Goal: Transaction & Acquisition: Purchase product/service

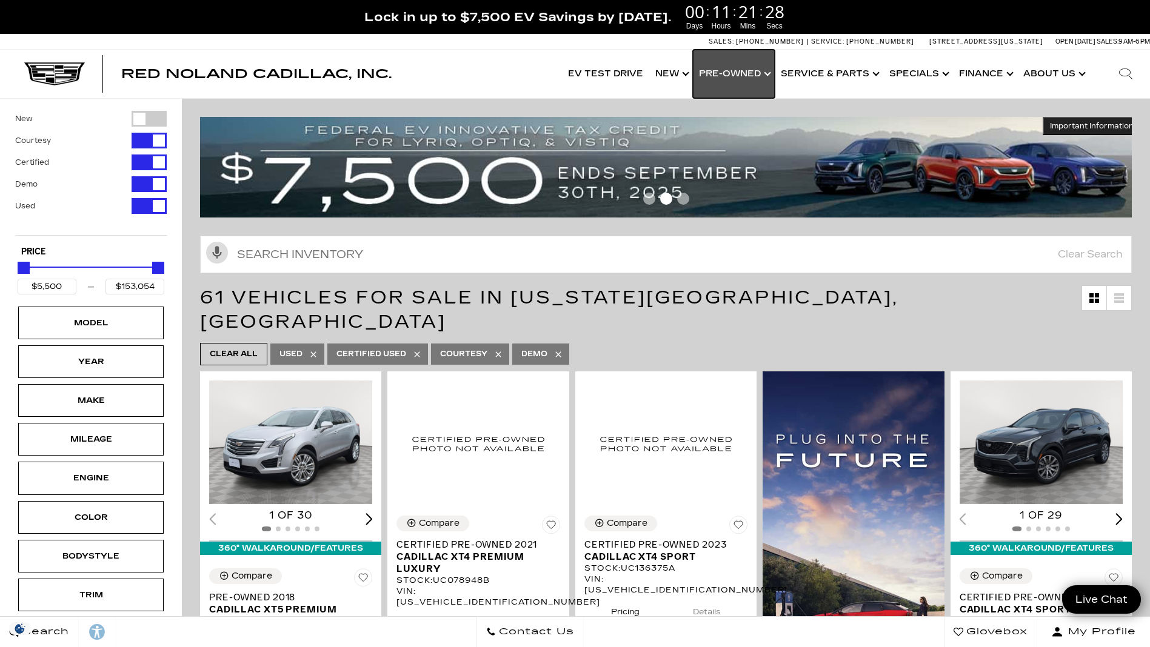
click at [729, 72] on link "Show Pre-Owned" at bounding box center [734, 74] width 82 height 48
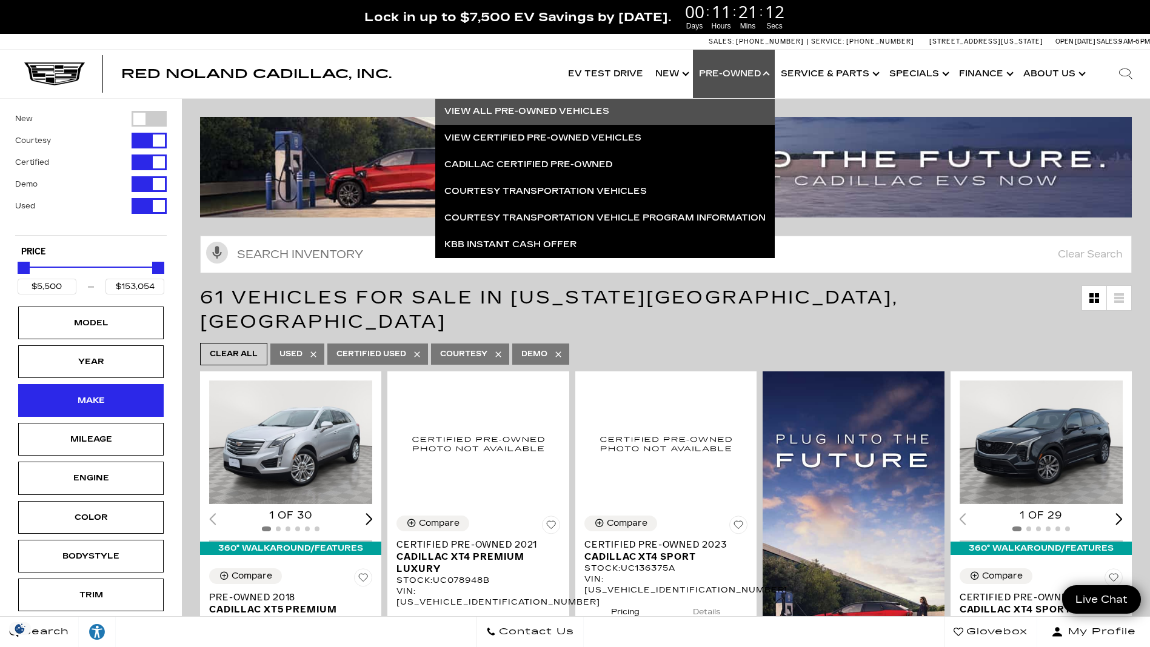
click at [92, 398] on div "Make" at bounding box center [91, 400] width 61 height 13
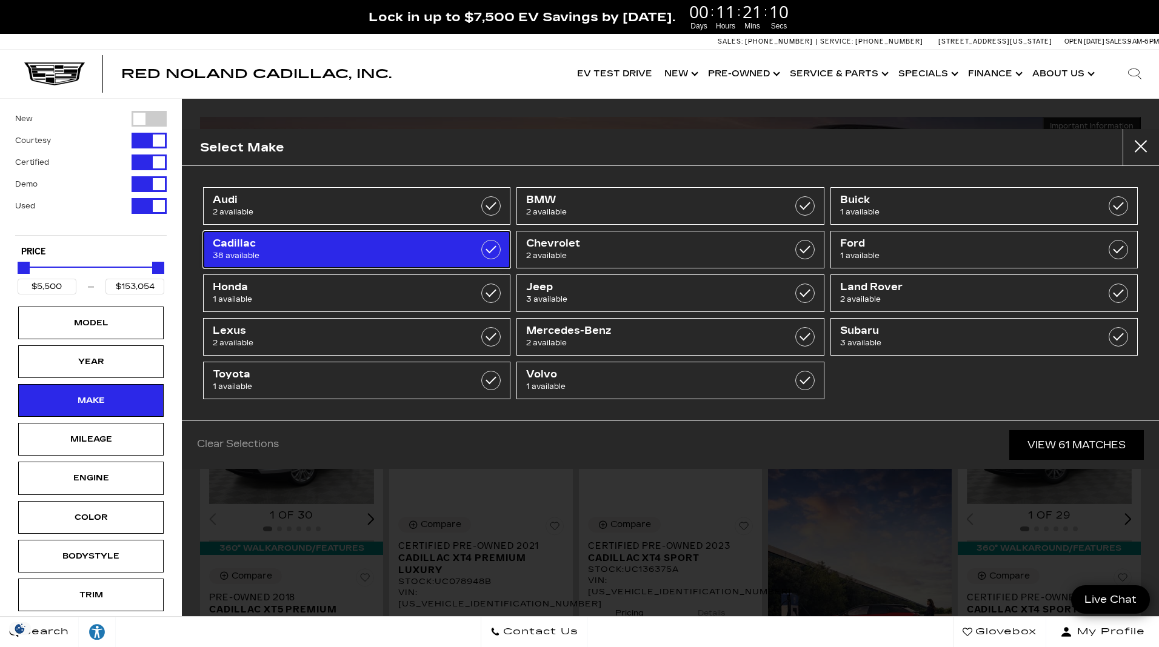
click at [414, 242] on span "Cadillac" at bounding box center [335, 244] width 245 height 12
type input "$26,689"
checkbox input "true"
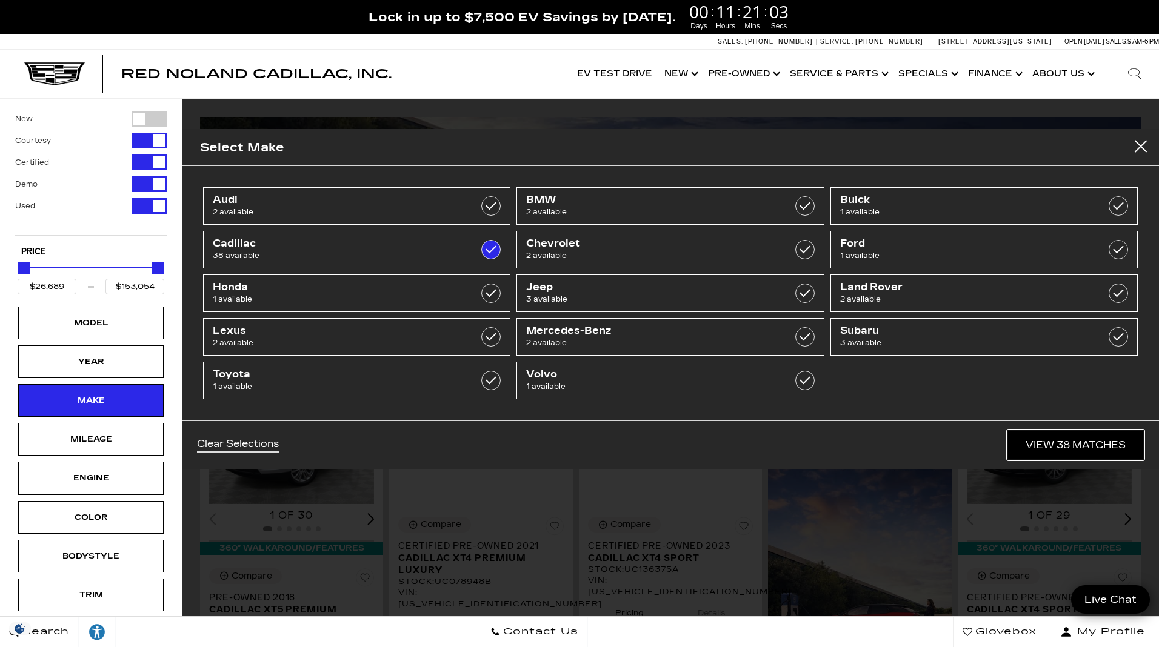
click at [1068, 443] on link "View 38 Matches" at bounding box center [1075, 445] width 136 height 30
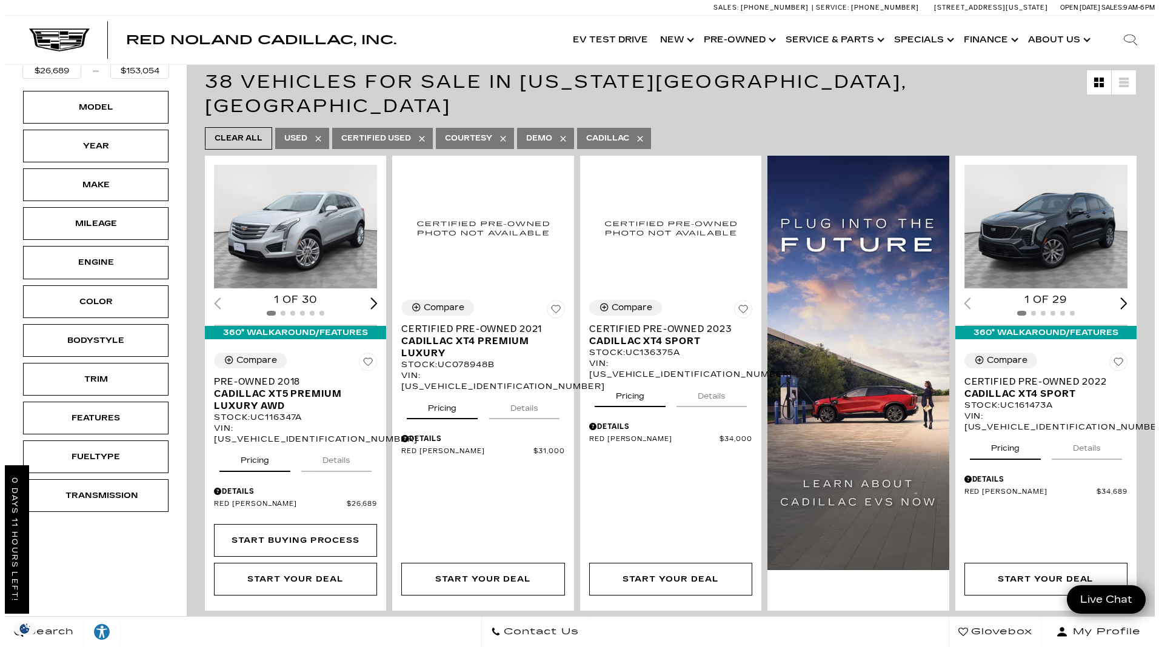
scroll to position [61, 0]
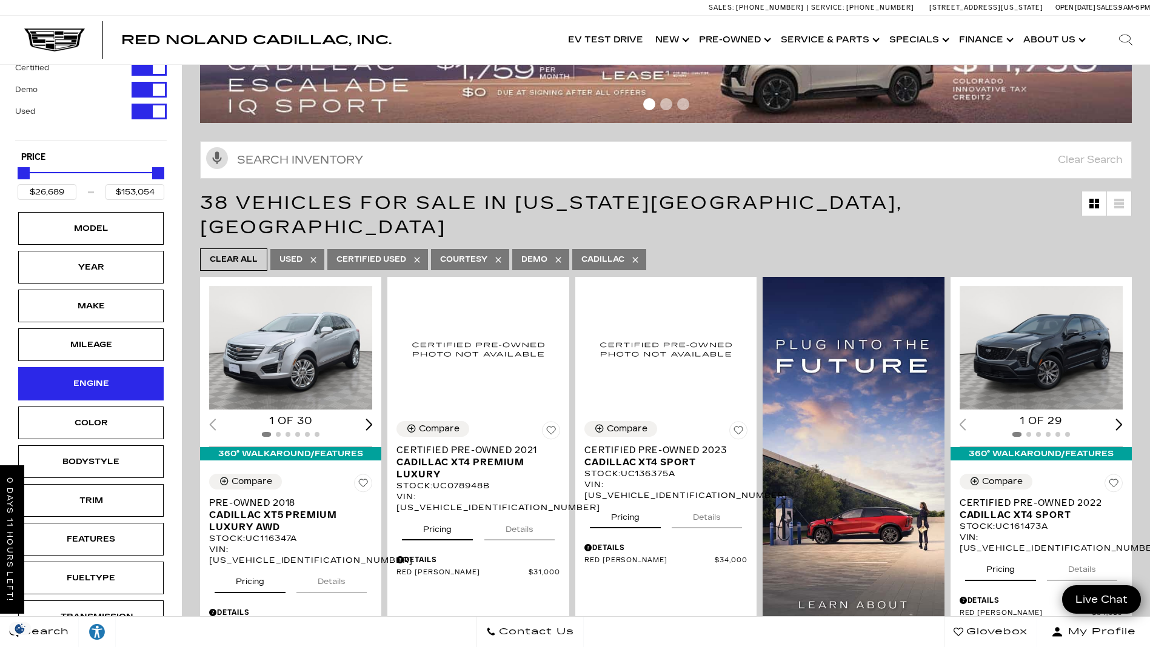
click at [95, 381] on div "Engine" at bounding box center [91, 383] width 61 height 13
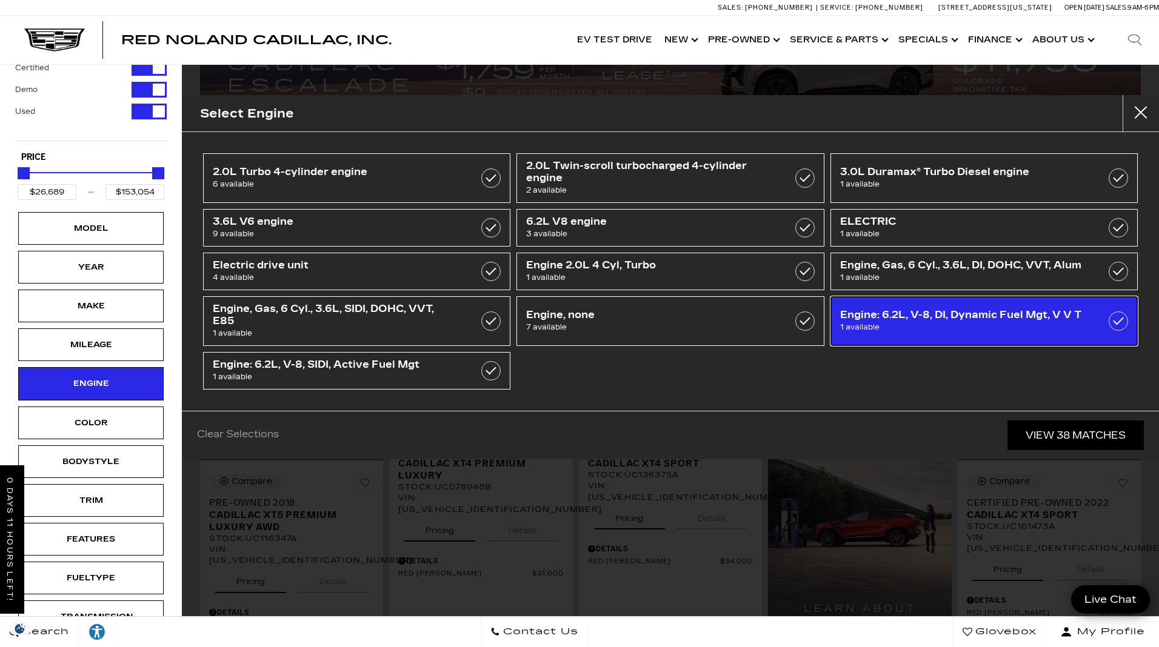
click at [1116, 321] on label at bounding box center [1117, 320] width 19 height 19
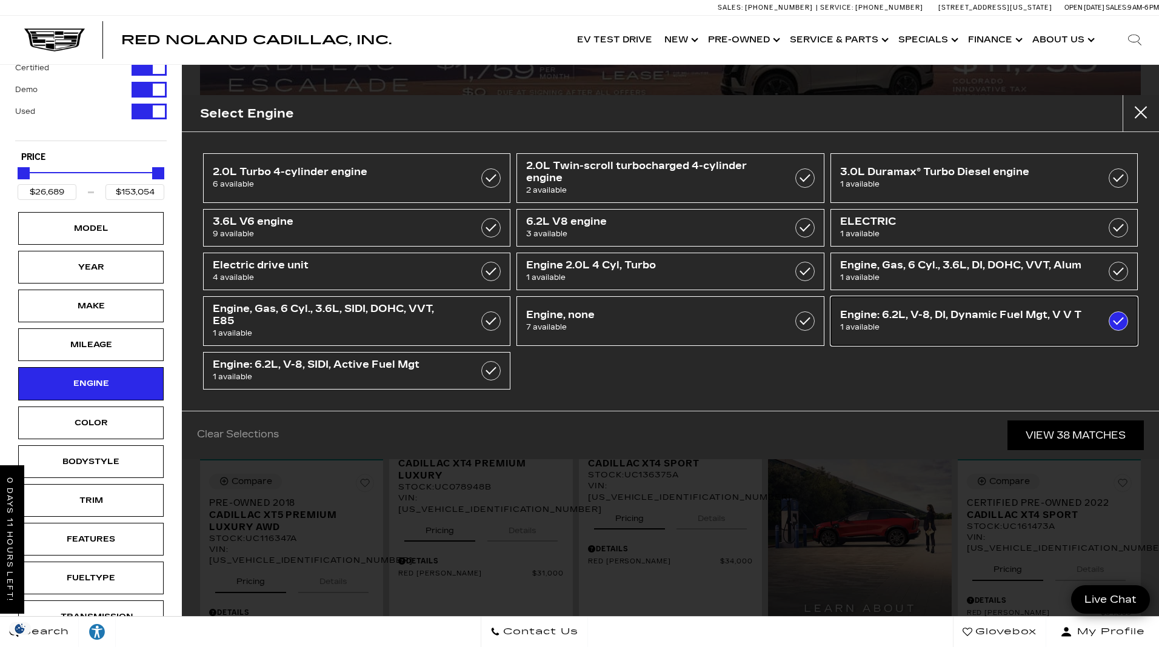
type input "$78,000"
checkbox input "true"
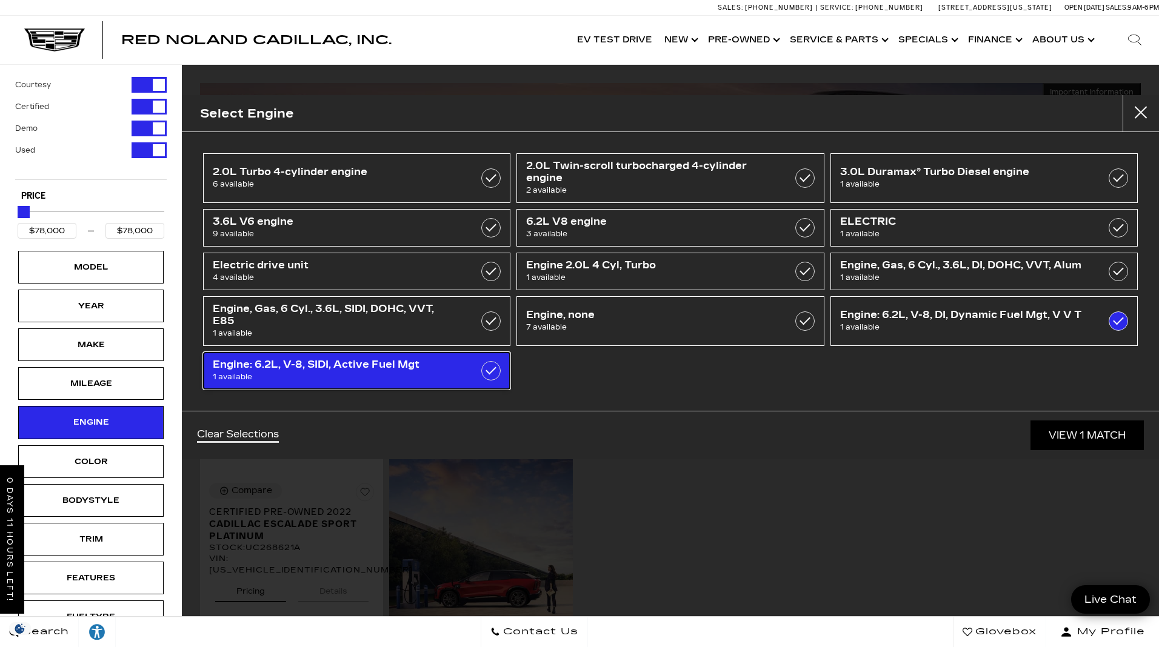
click at [492, 368] on label at bounding box center [490, 370] width 19 height 19
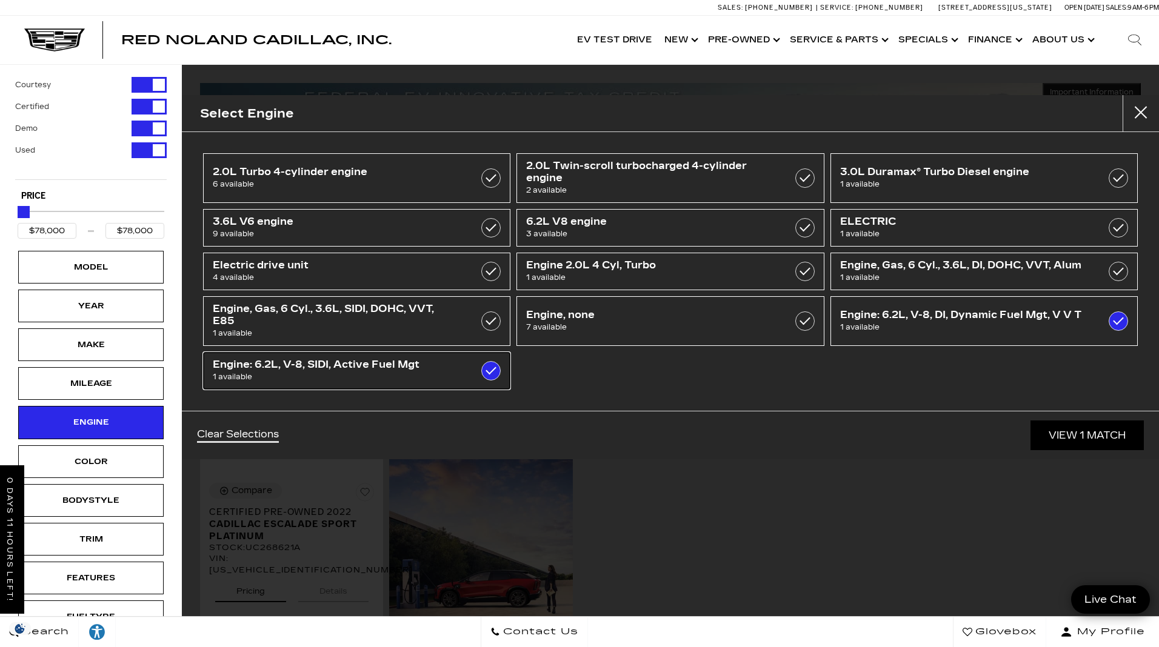
checkbox input "true"
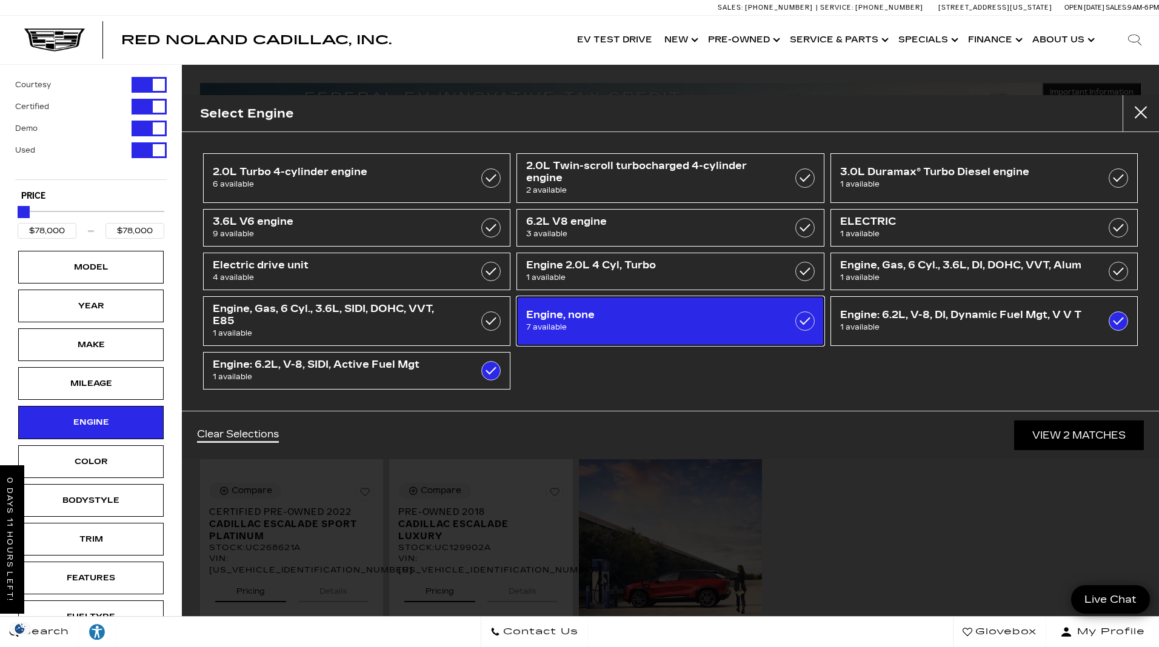
click at [801, 323] on label at bounding box center [804, 320] width 19 height 19
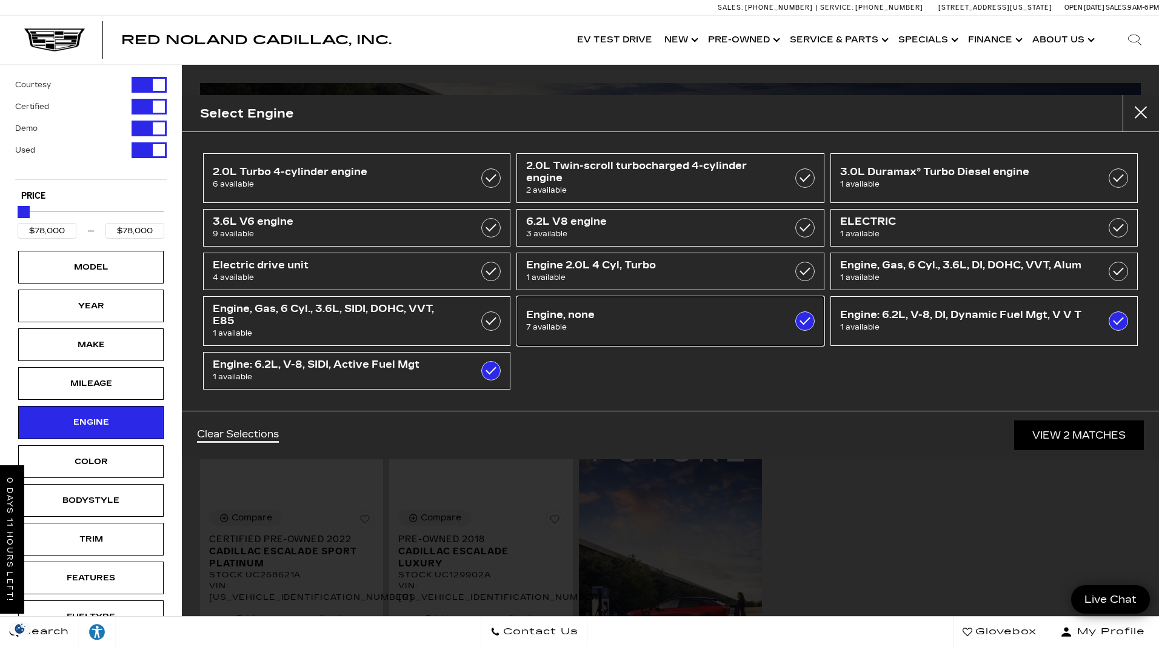
type input "$66,384"
type input "$81,615"
checkbox input "true"
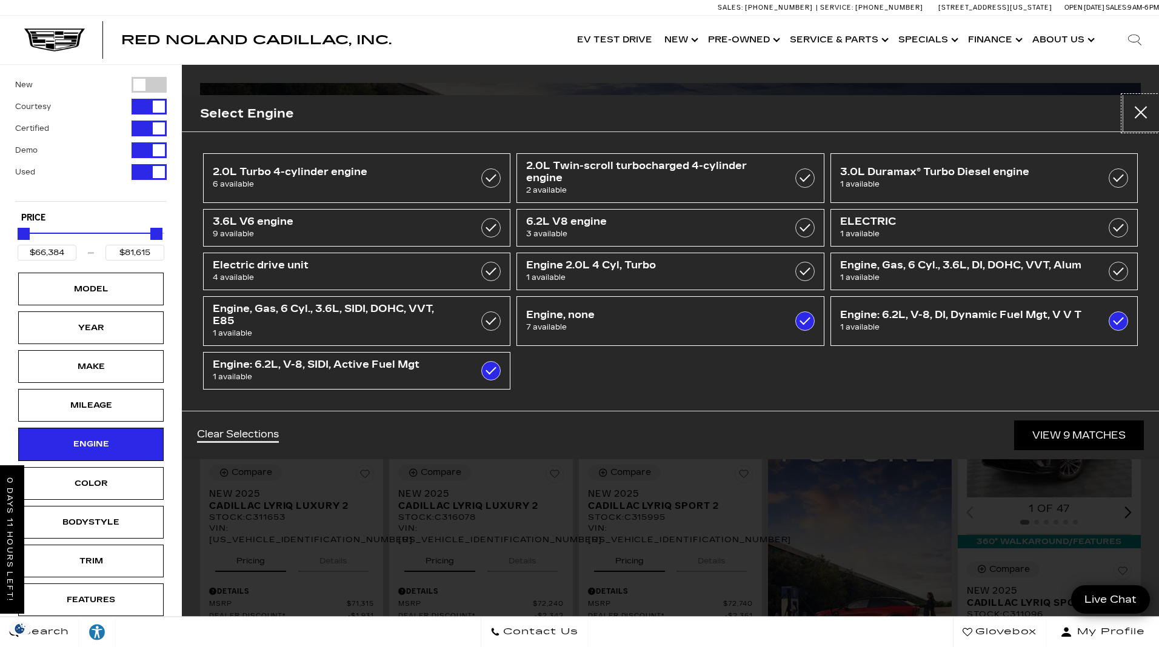
click at [1145, 107] on button "close" at bounding box center [1140, 113] width 36 height 36
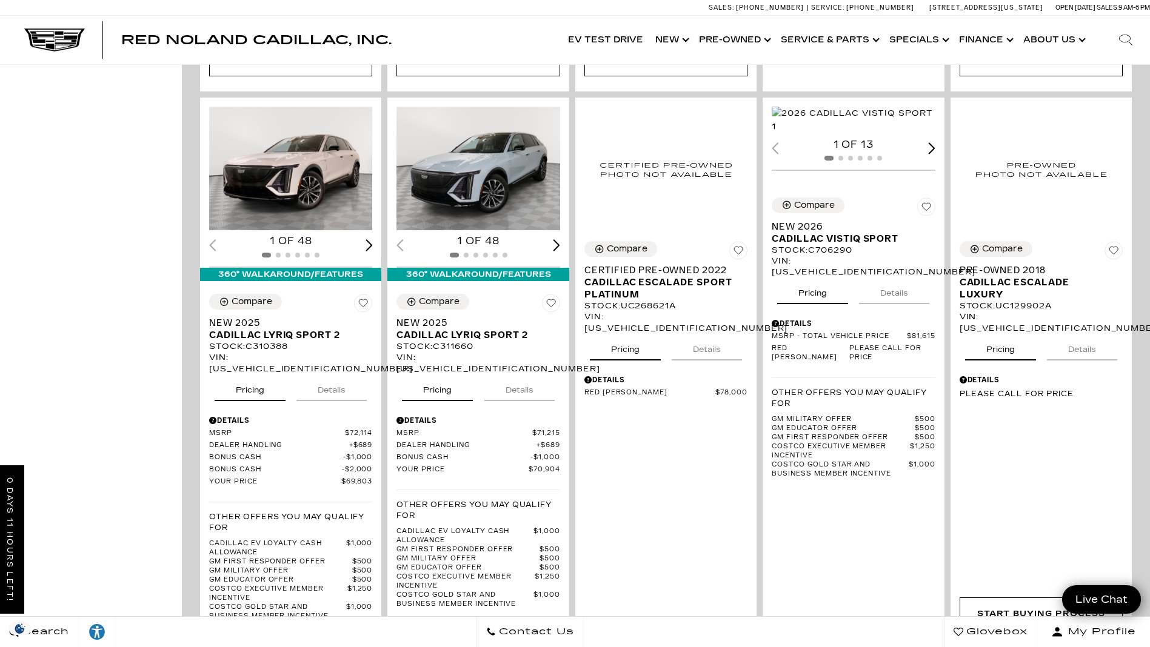
scroll to position [788, 0]
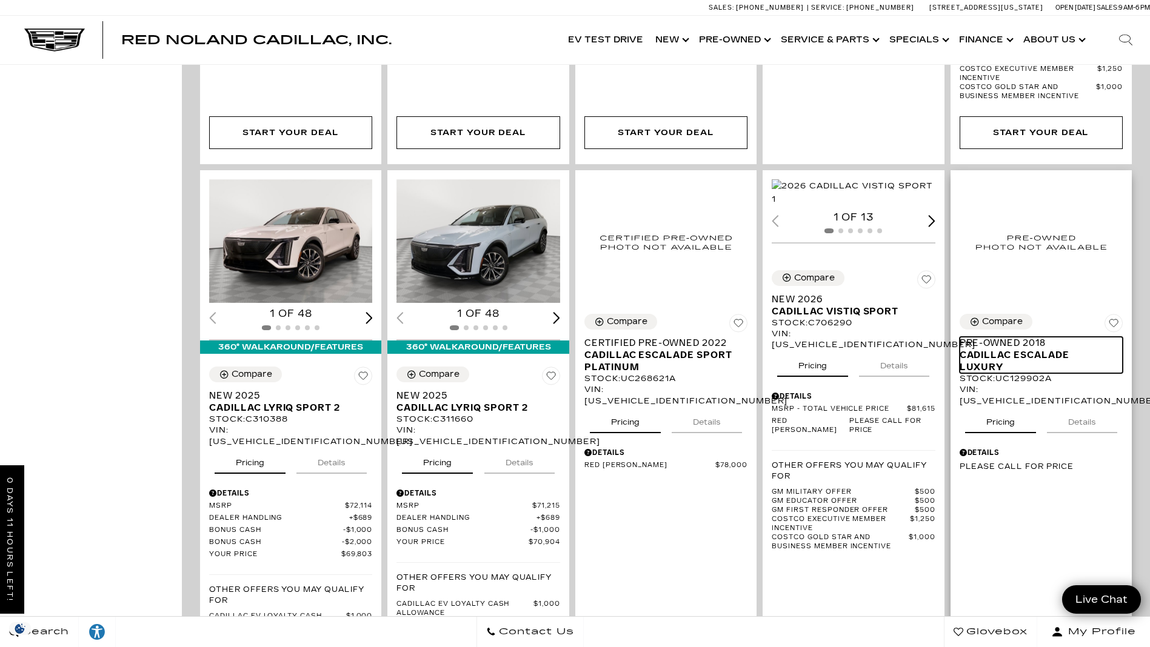
click at [1013, 349] on span "Cadillac Escalade Luxury" at bounding box center [1036, 361] width 154 height 24
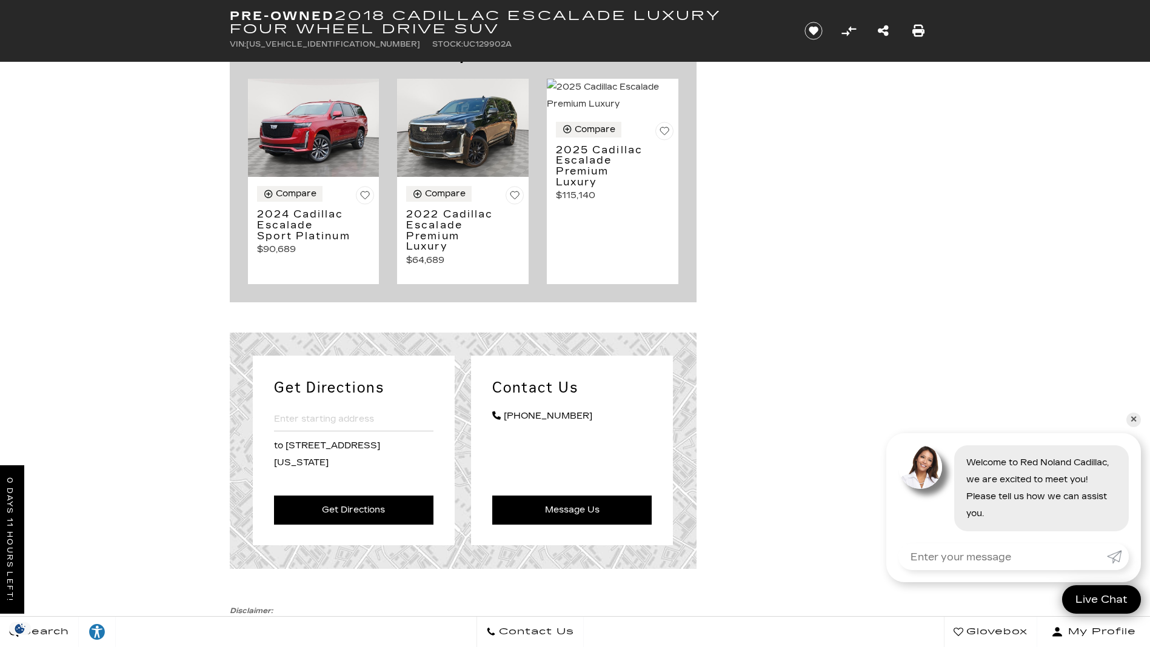
scroll to position [909, 0]
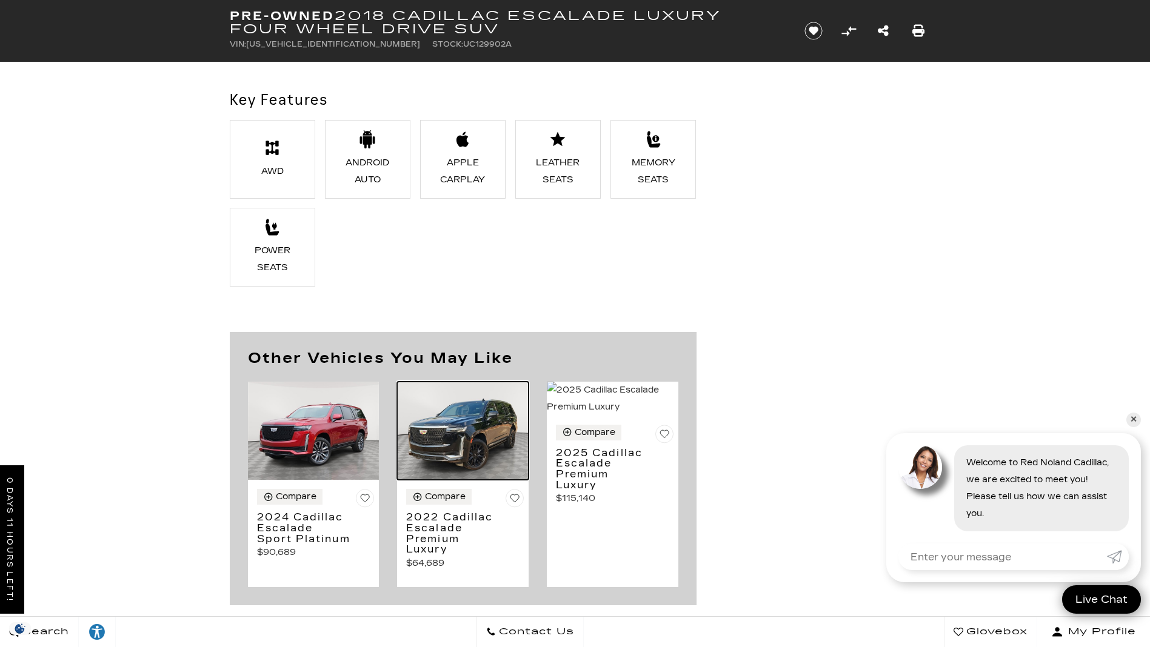
click at [451, 428] on img at bounding box center [462, 431] width 131 height 99
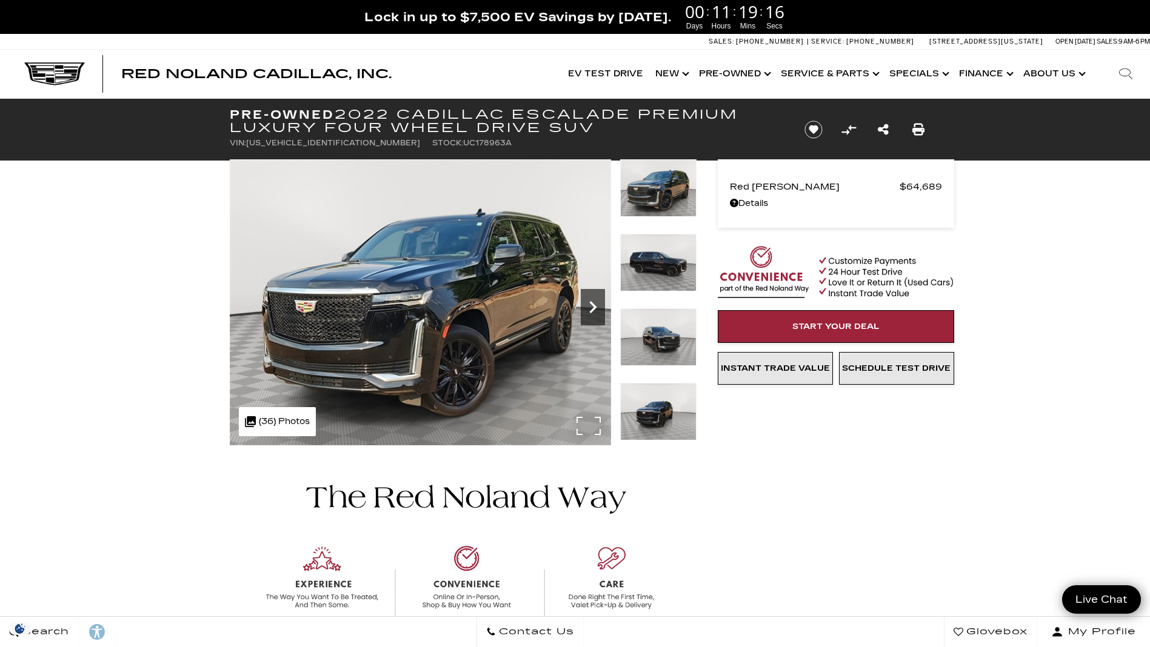
click at [592, 304] on icon "Next" at bounding box center [592, 307] width 7 height 12
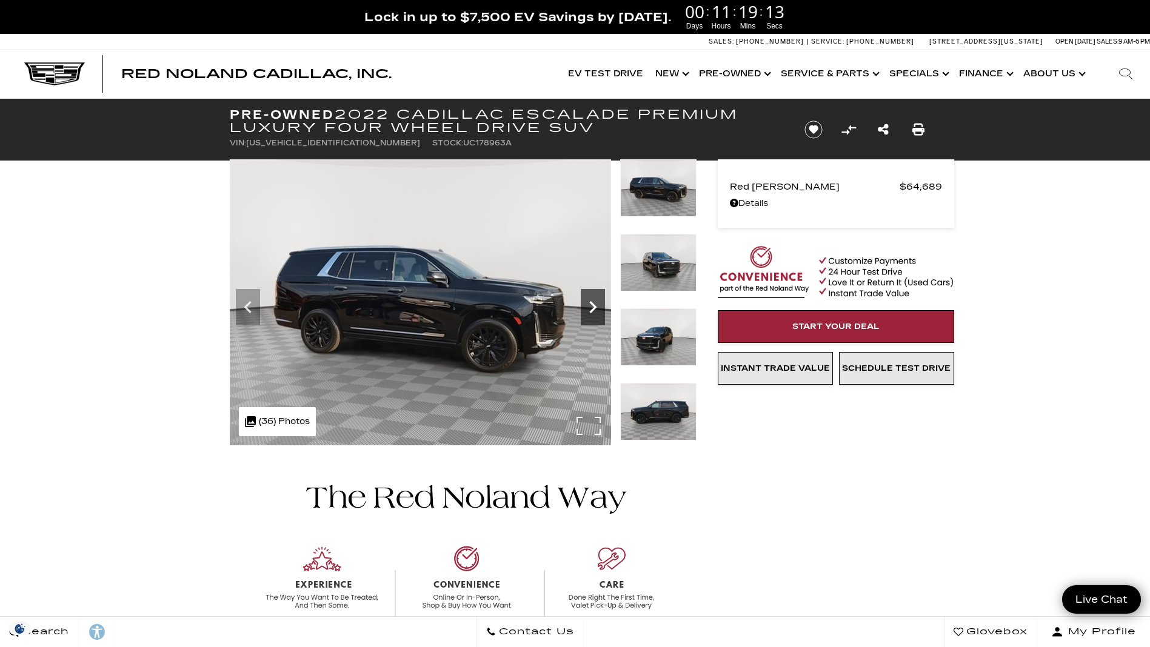
click at [588, 311] on icon "Next" at bounding box center [593, 307] width 24 height 24
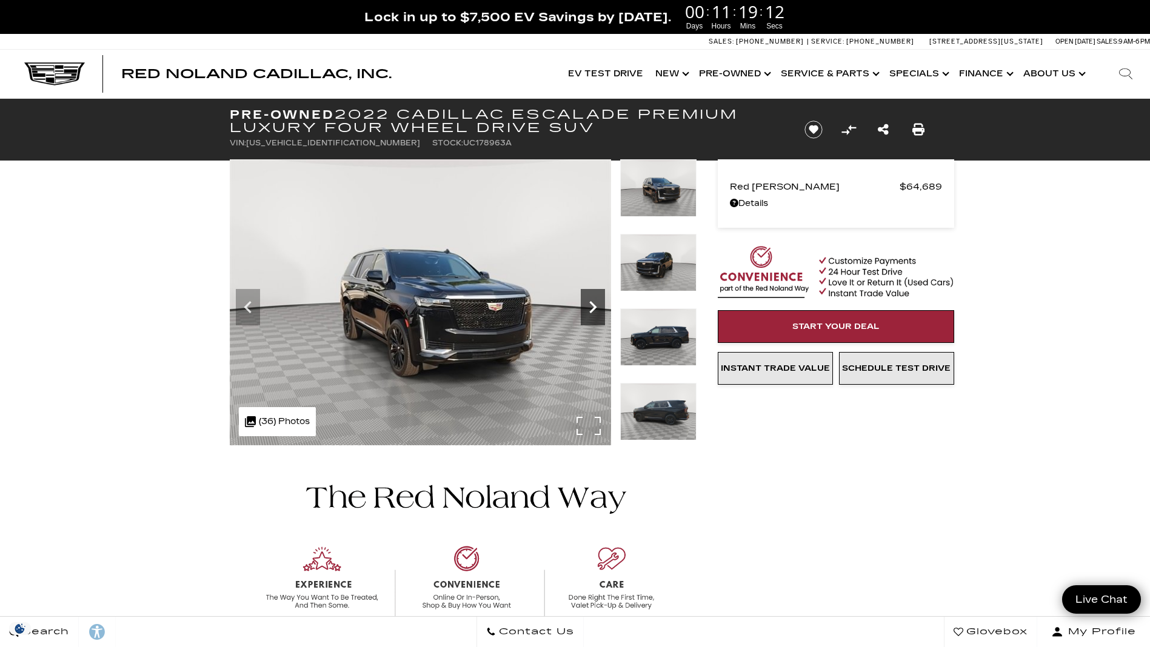
click at [591, 308] on icon "Next" at bounding box center [593, 307] width 24 height 24
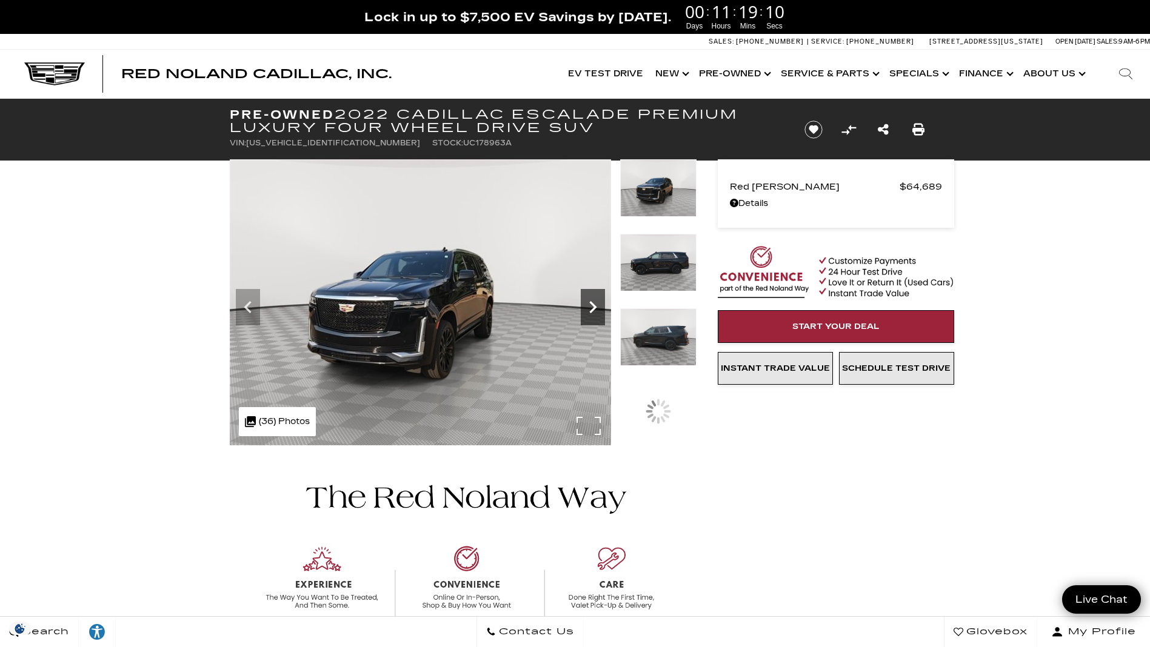
click at [591, 308] on icon "Next" at bounding box center [593, 307] width 24 height 24
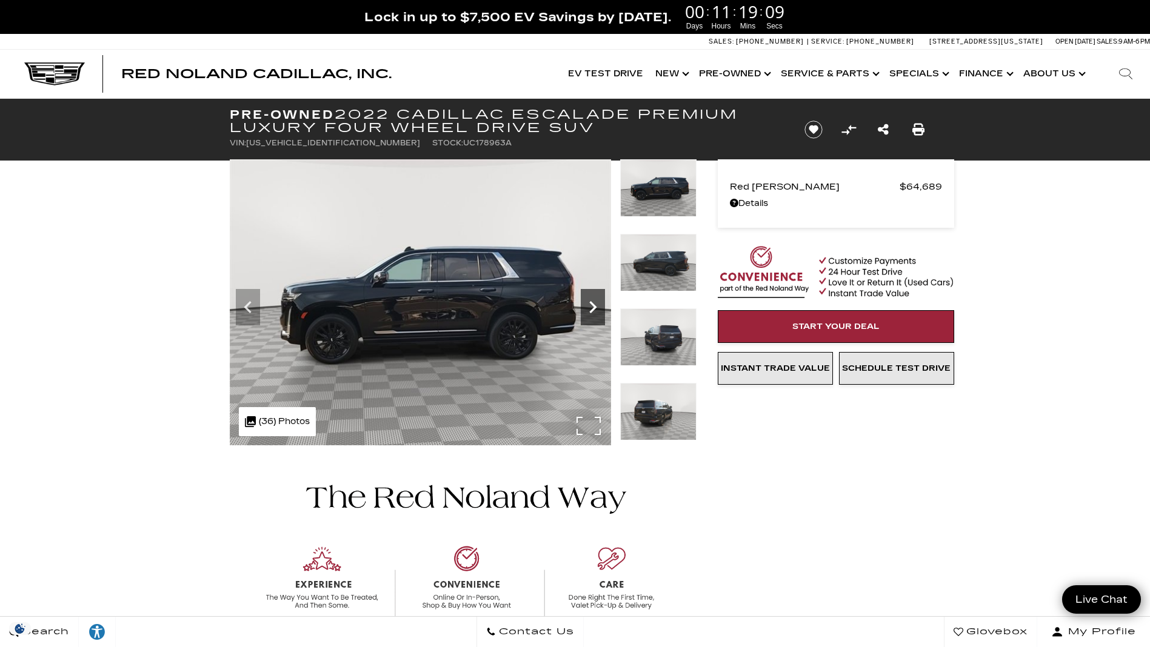
click at [591, 308] on icon "Next" at bounding box center [593, 307] width 24 height 24
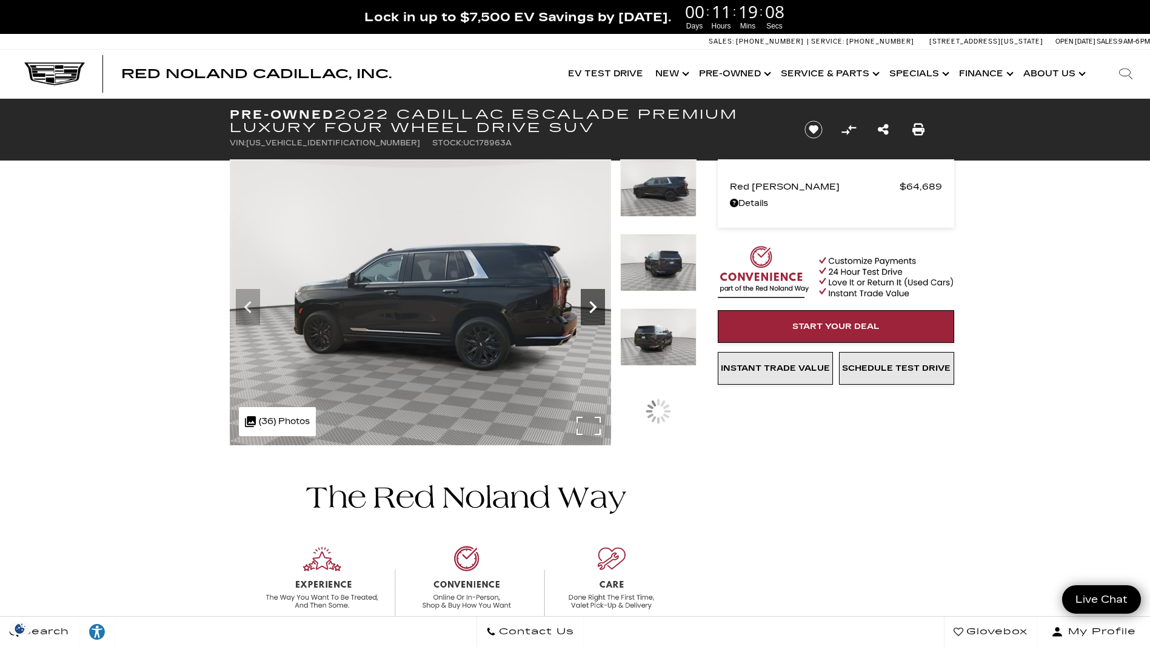
click at [591, 308] on icon "Next" at bounding box center [593, 307] width 24 height 24
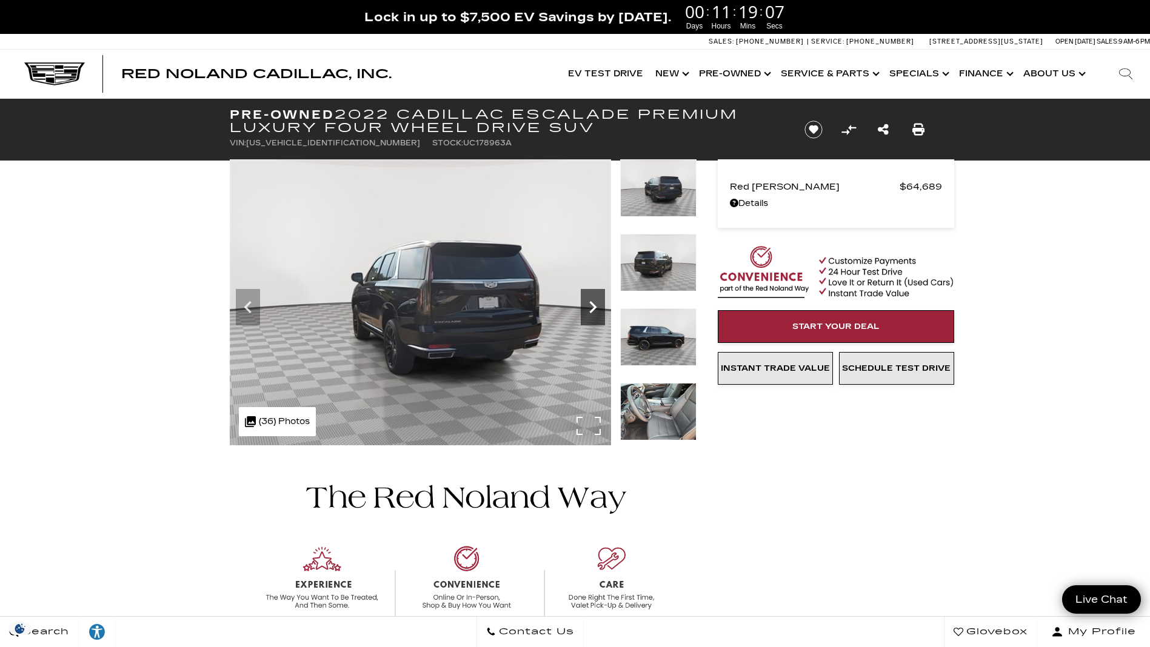
click at [591, 308] on icon "Next" at bounding box center [593, 307] width 24 height 24
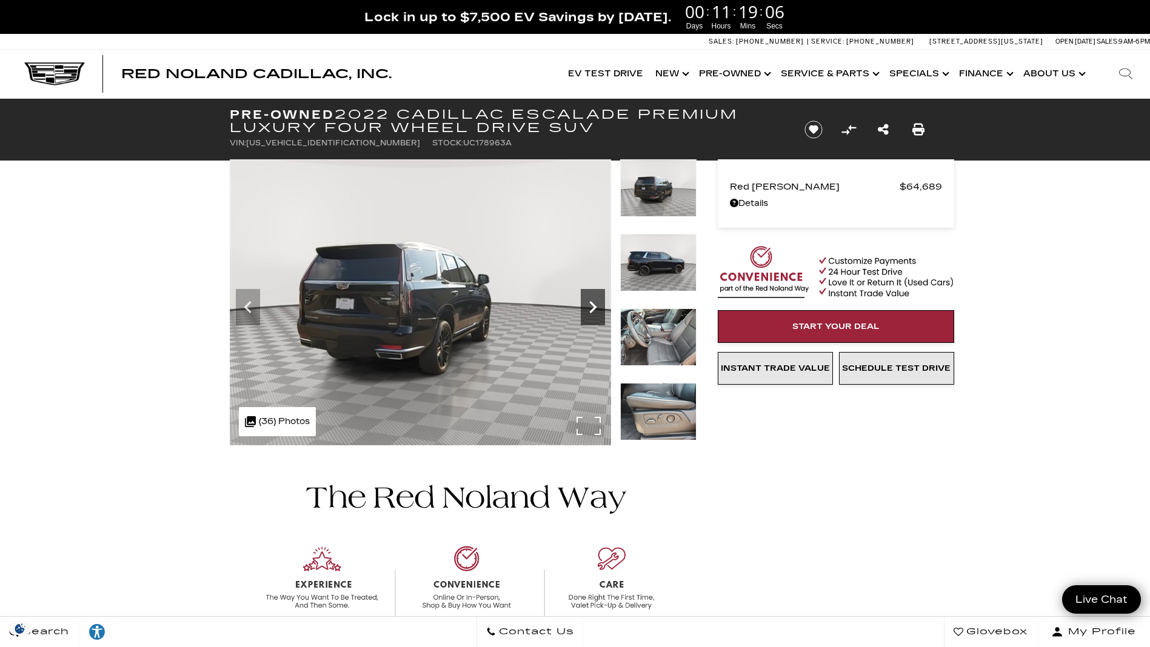
click at [591, 308] on icon "Next" at bounding box center [593, 307] width 24 height 24
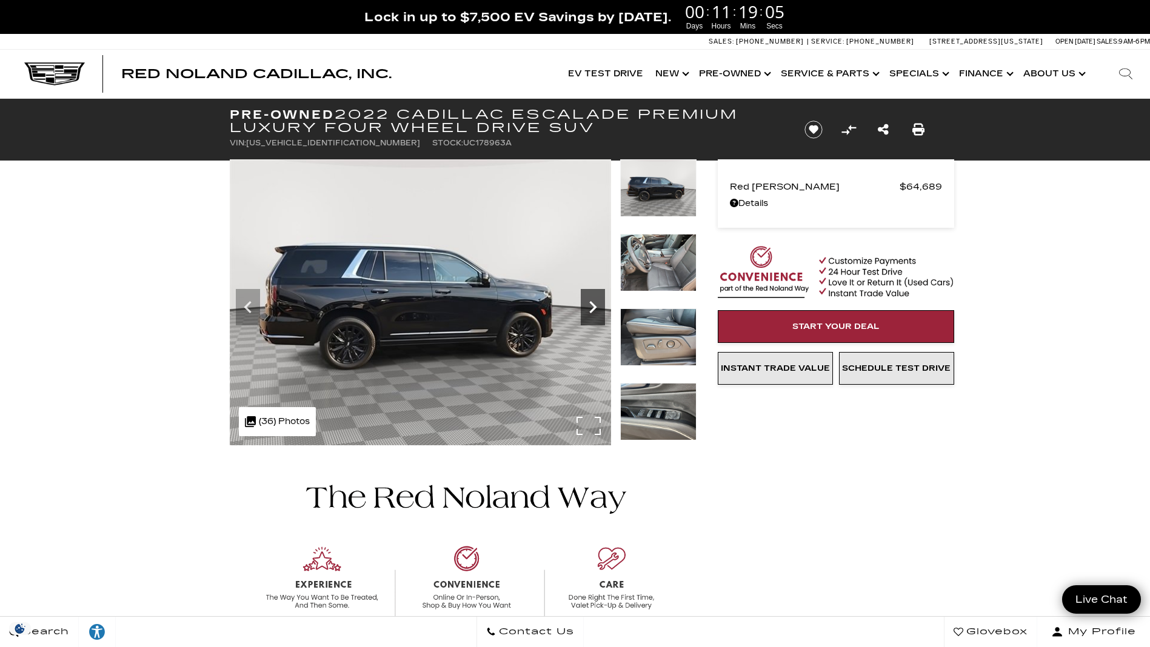
click at [591, 308] on icon "Next" at bounding box center [593, 307] width 24 height 24
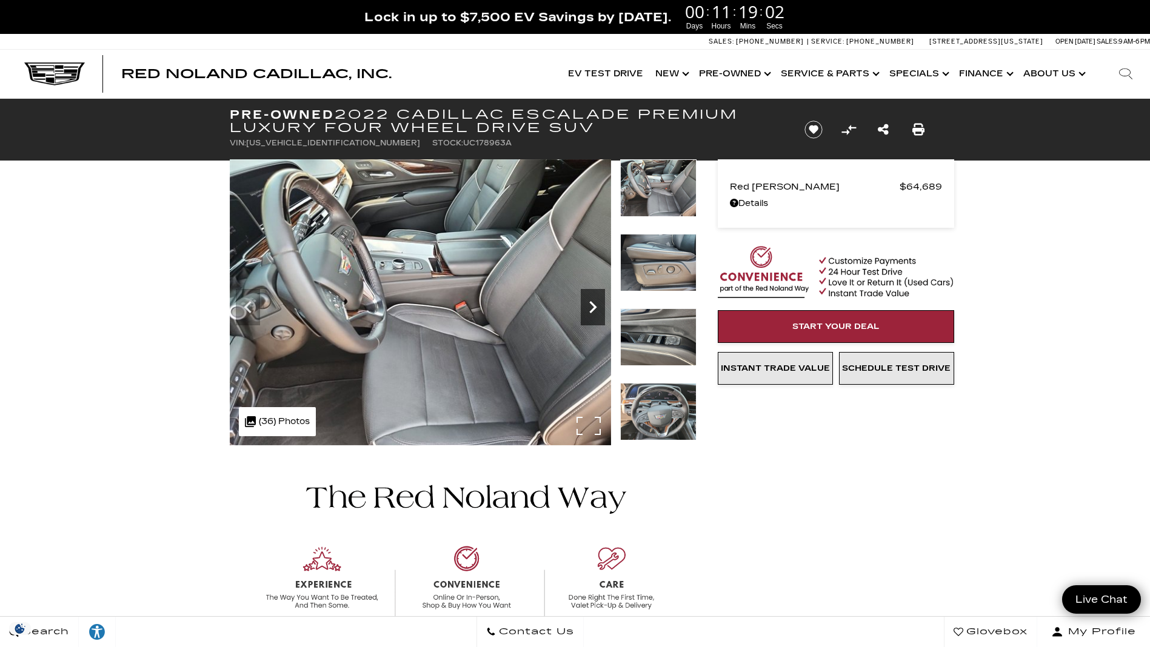
click at [591, 308] on icon "Next" at bounding box center [593, 307] width 24 height 24
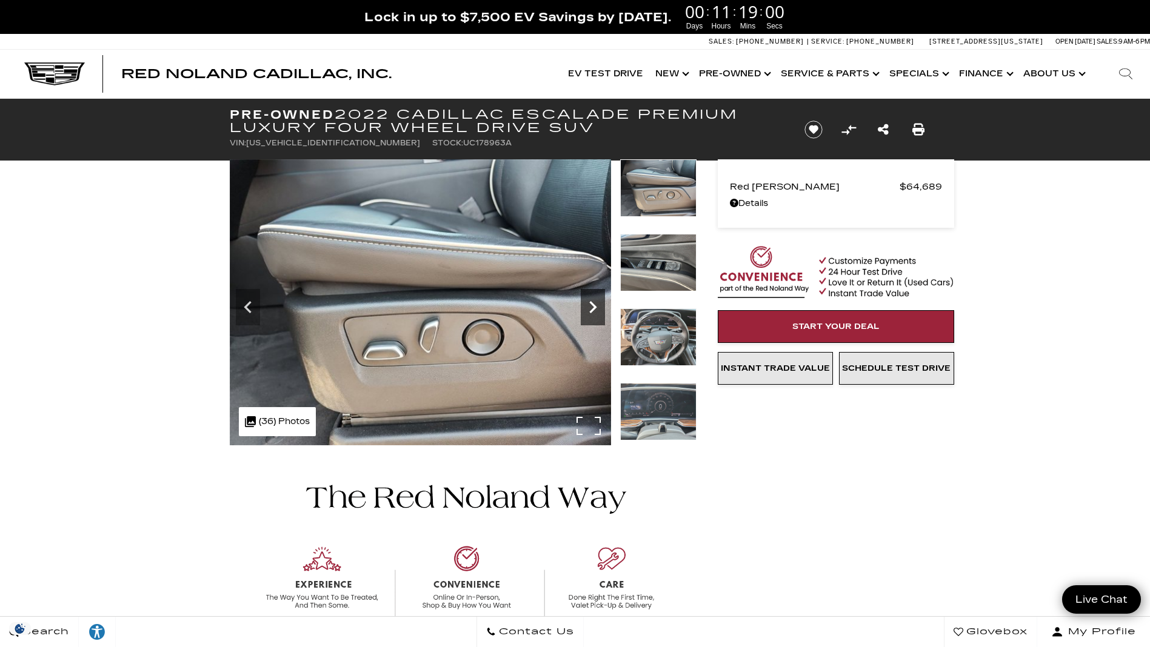
click at [591, 308] on icon "Next" at bounding box center [593, 307] width 24 height 24
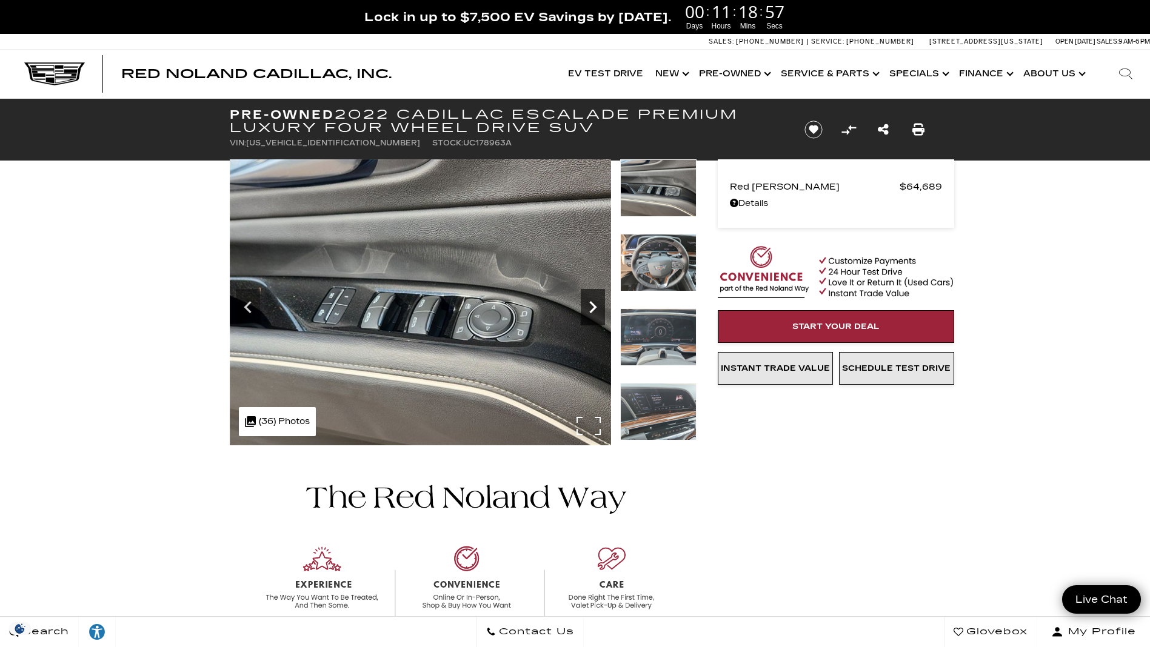
click at [591, 308] on icon "Next" at bounding box center [593, 307] width 24 height 24
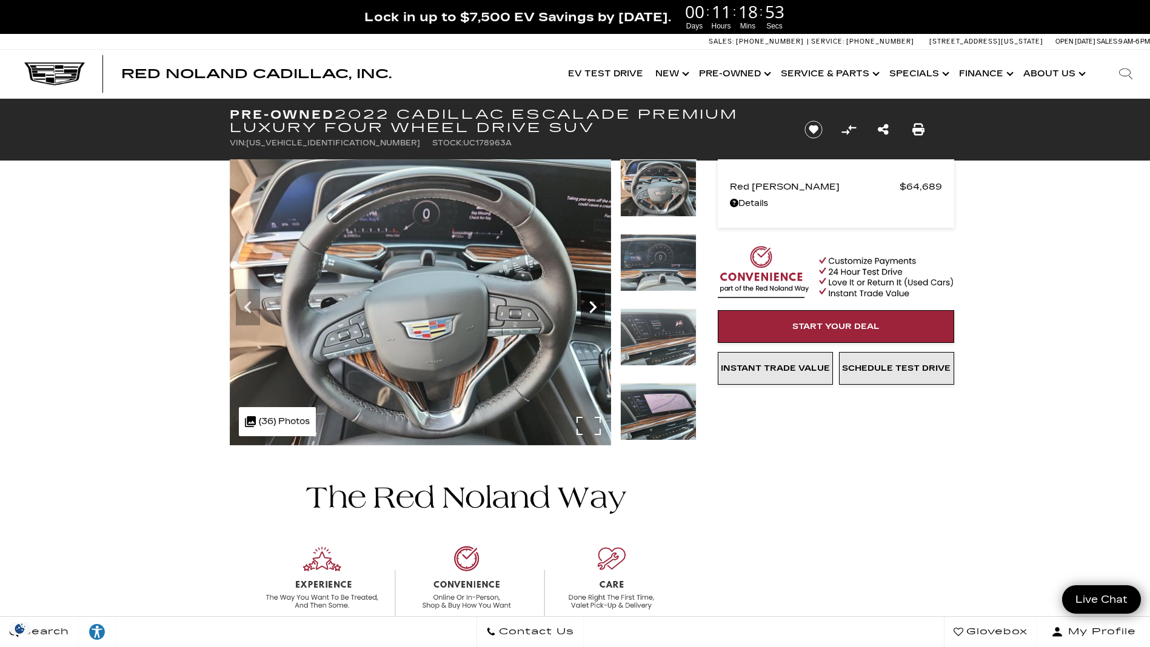
click at [591, 308] on icon "Next" at bounding box center [593, 307] width 24 height 24
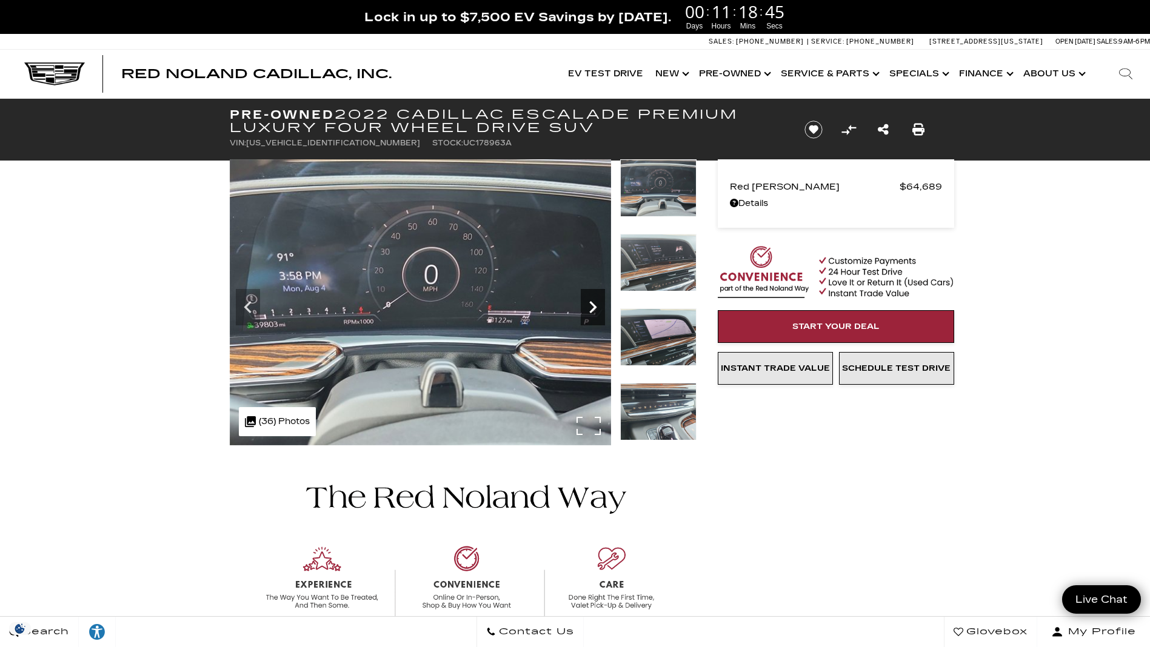
click at [591, 308] on icon "Next" at bounding box center [593, 307] width 24 height 24
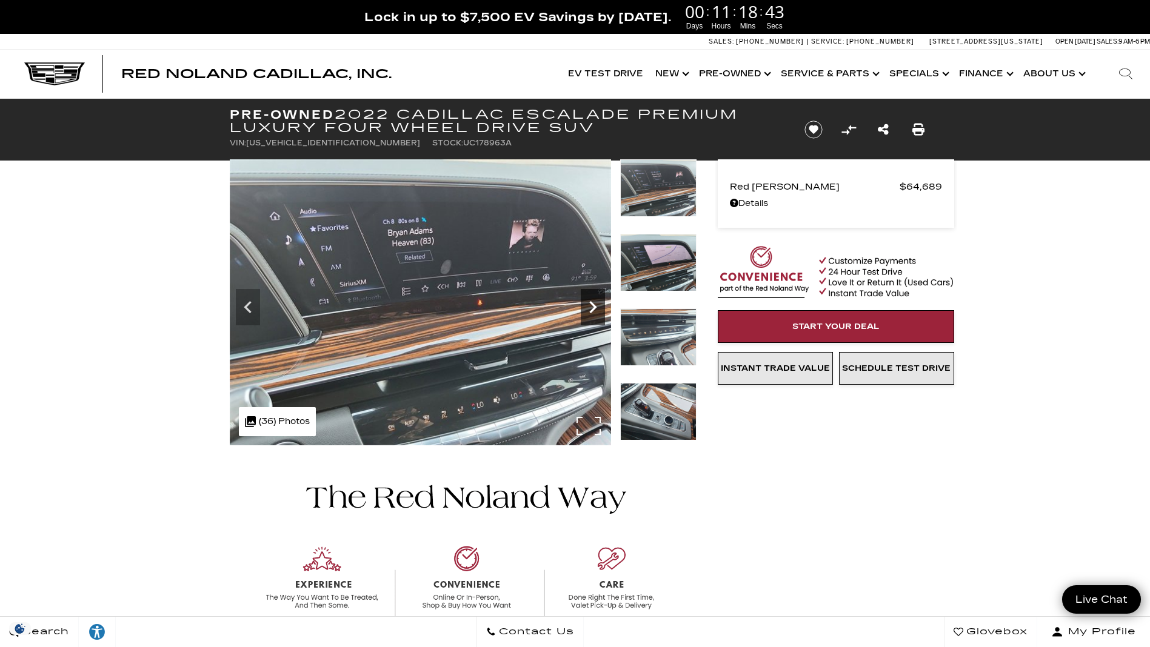
click at [591, 308] on icon "Next" at bounding box center [593, 307] width 24 height 24
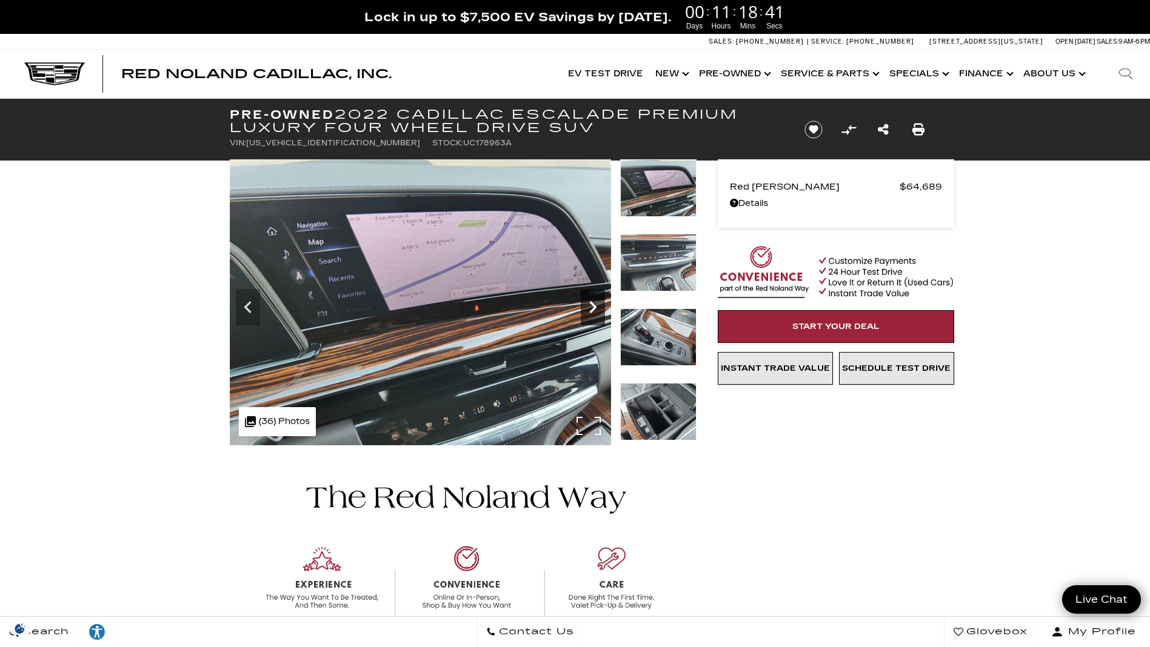
click at [590, 306] on icon "Next" at bounding box center [593, 307] width 24 height 24
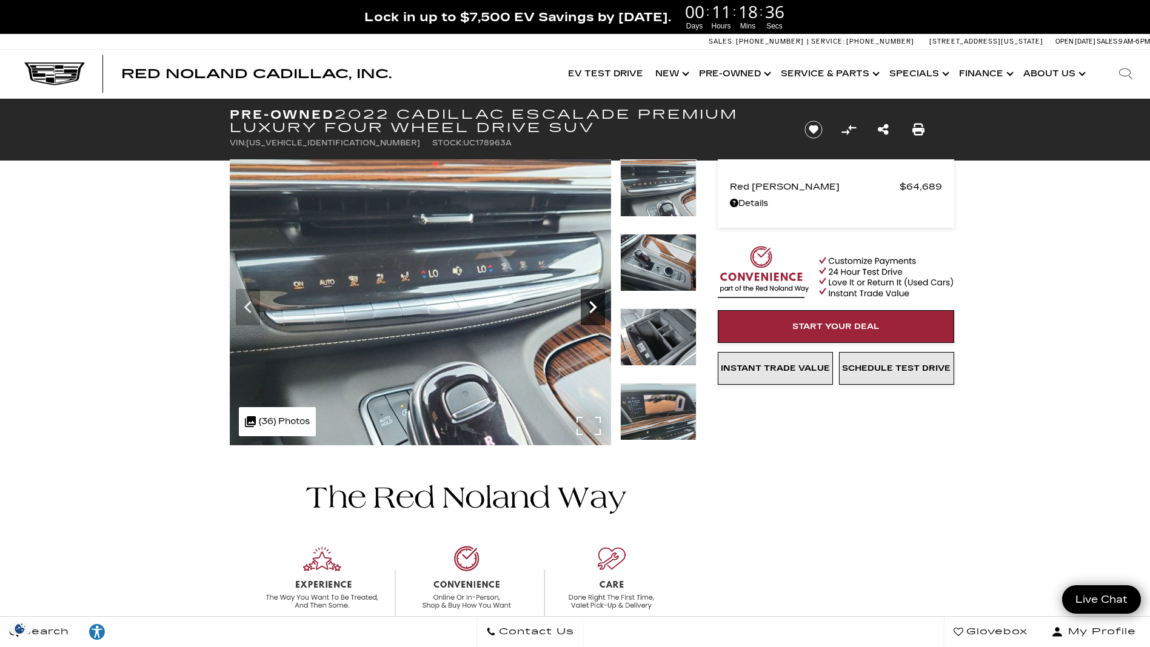
click at [590, 306] on icon "Next" at bounding box center [593, 307] width 24 height 24
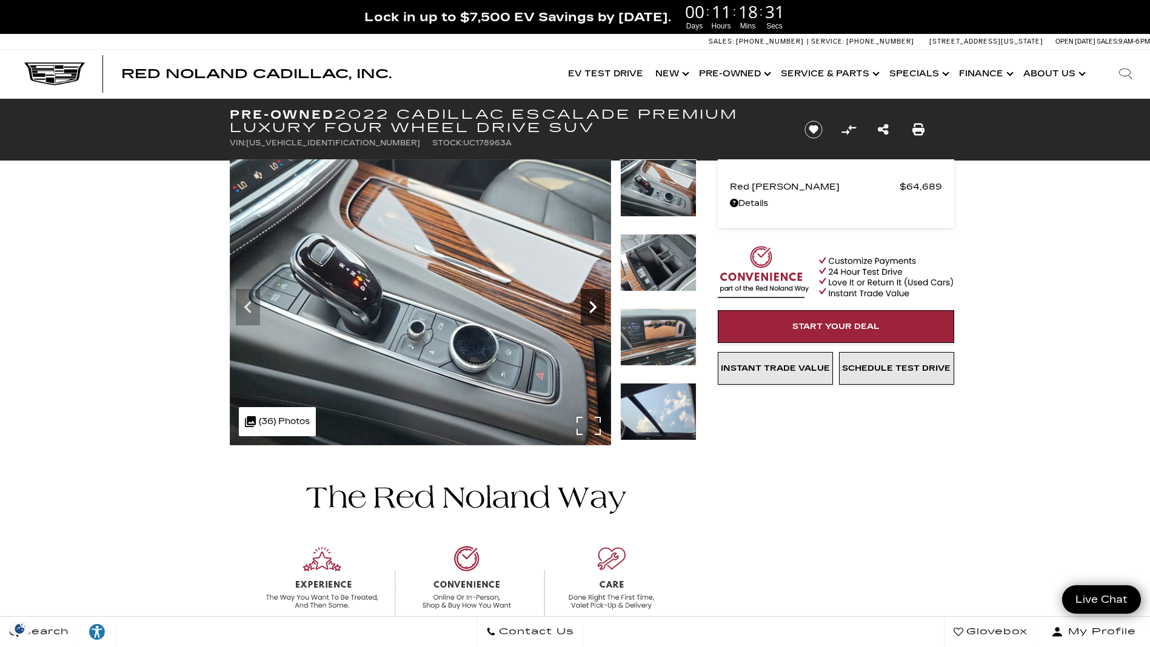
click at [590, 306] on icon "Next" at bounding box center [593, 307] width 24 height 24
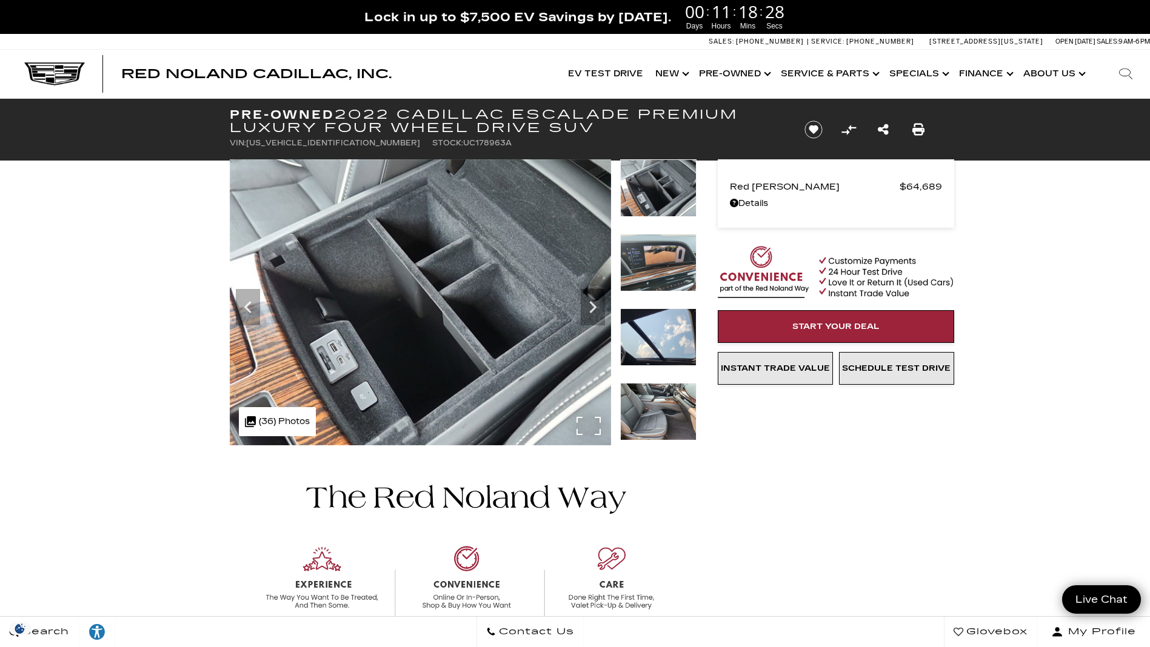
click at [588, 426] on img at bounding box center [420, 302] width 381 height 286
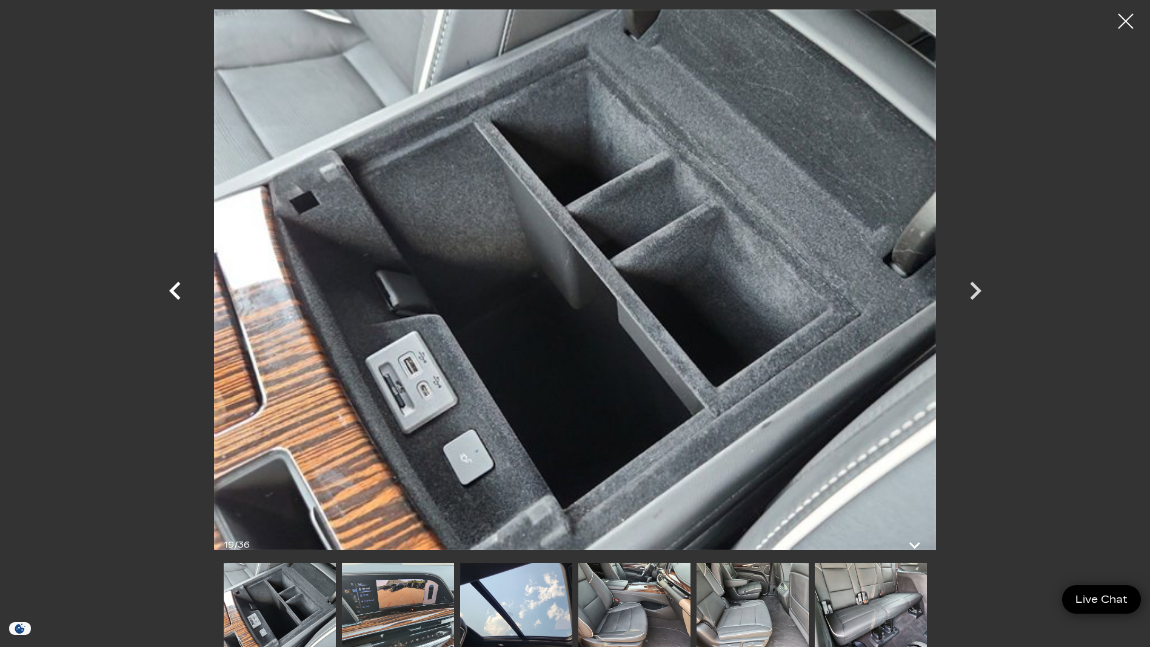
click at [173, 288] on icon "Previous" at bounding box center [175, 291] width 12 height 18
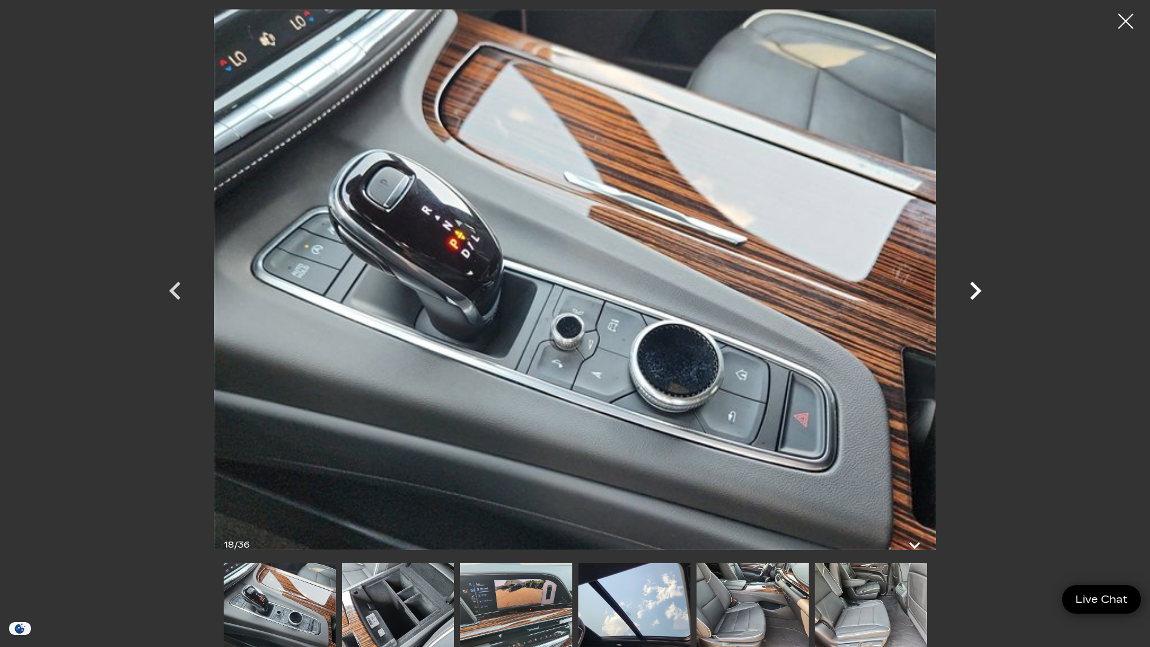
click at [979, 288] on icon "Next" at bounding box center [976, 291] width 12 height 18
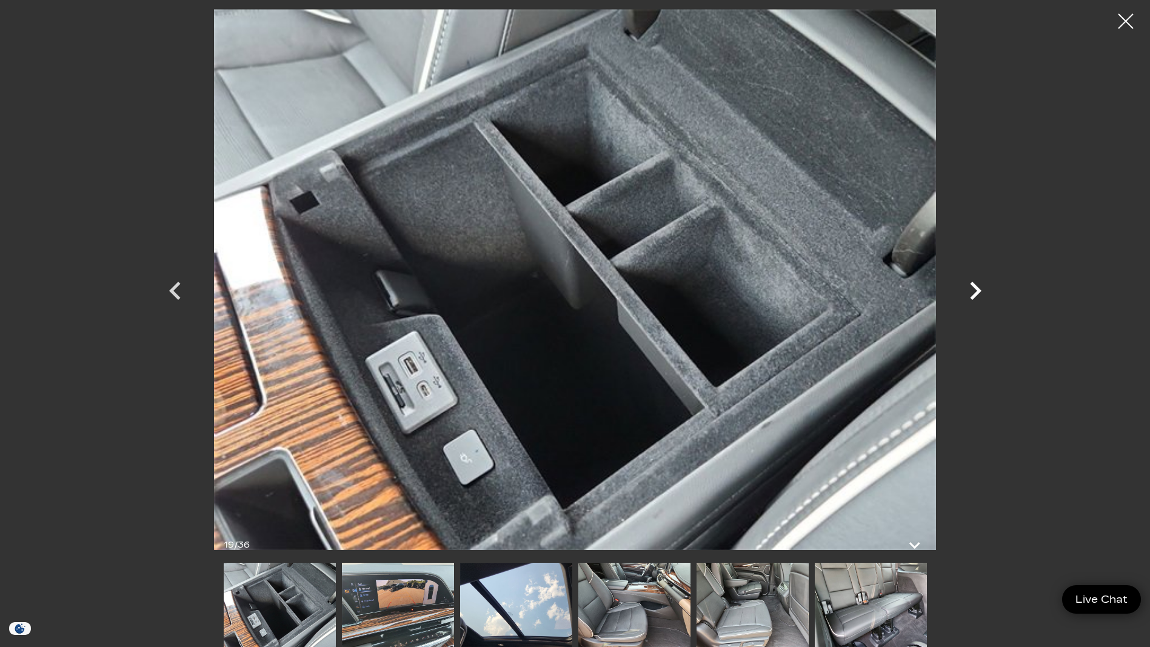
click at [978, 288] on icon "Next" at bounding box center [976, 291] width 12 height 18
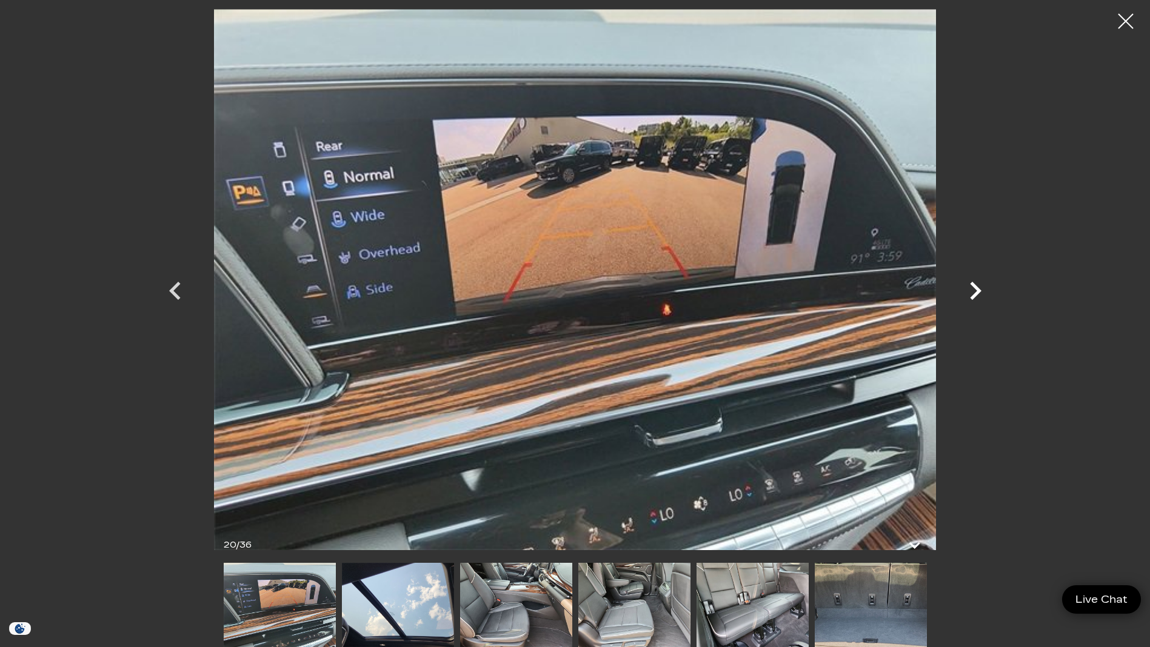
click at [978, 288] on icon "Next" at bounding box center [976, 291] width 12 height 18
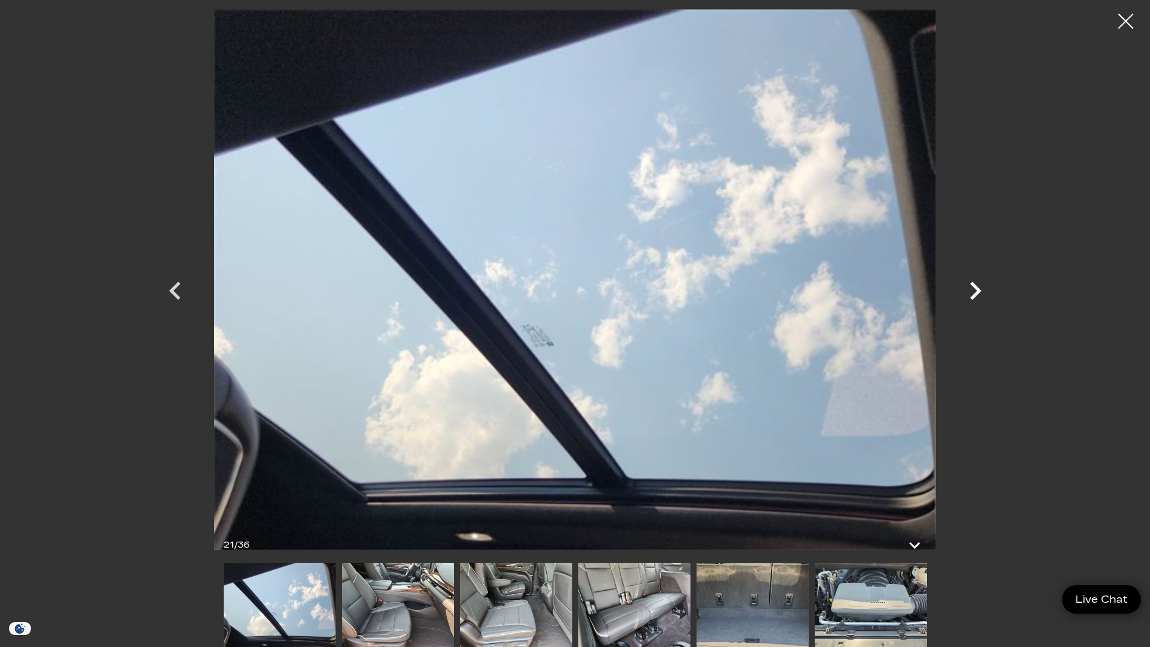
click at [979, 288] on icon "Next" at bounding box center [975, 291] width 36 height 36
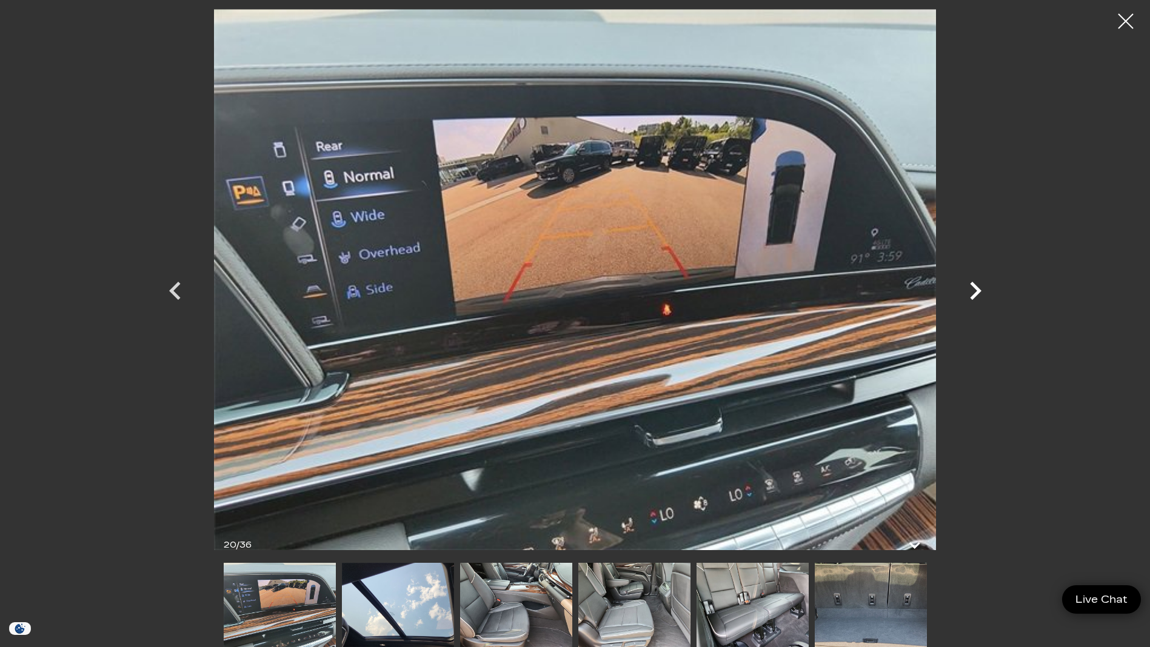
click at [979, 288] on icon "Next" at bounding box center [975, 291] width 36 height 36
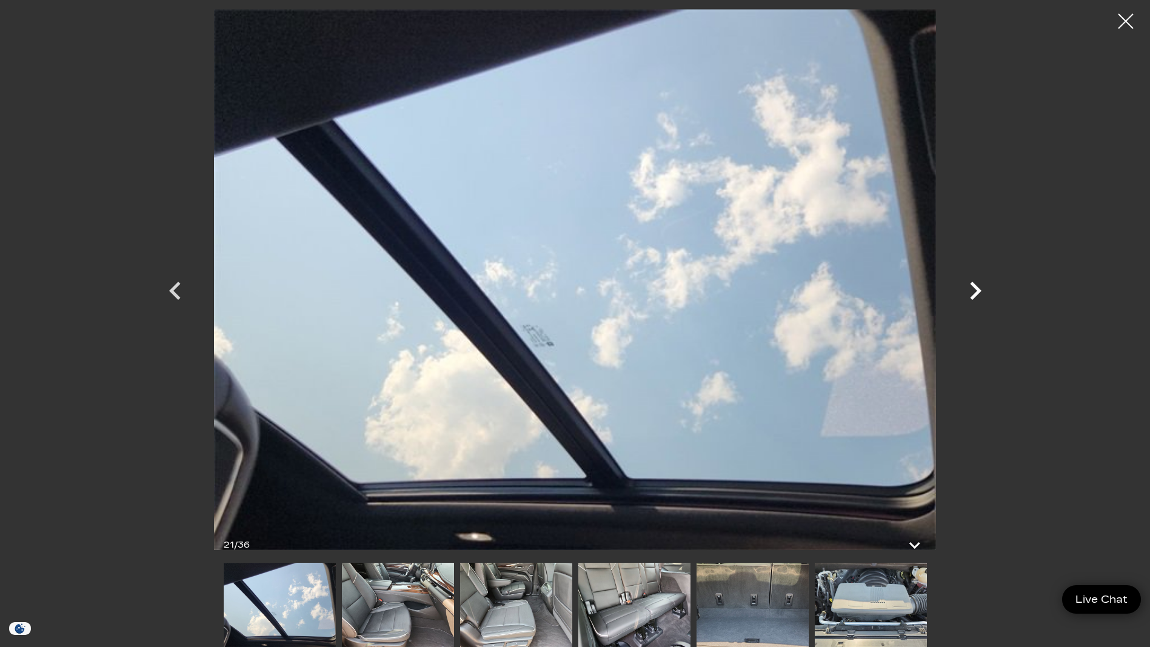
click at [976, 286] on icon "Next" at bounding box center [976, 291] width 12 height 18
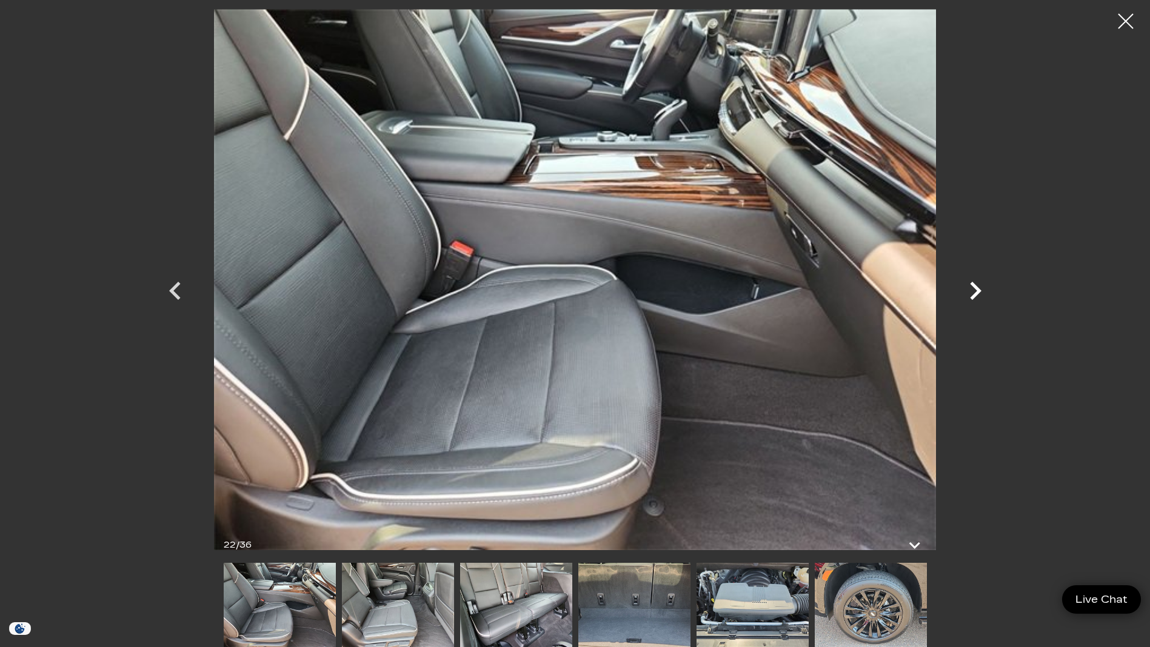
click at [976, 286] on icon "Next" at bounding box center [976, 291] width 12 height 18
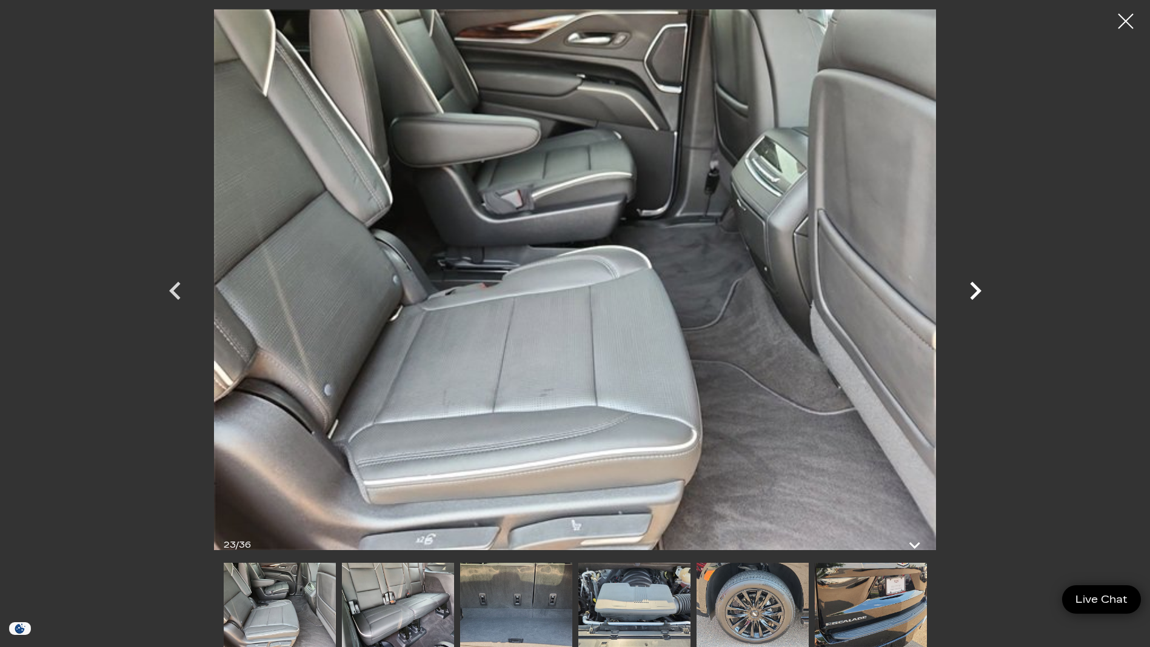
click at [975, 285] on icon "Next" at bounding box center [976, 291] width 12 height 18
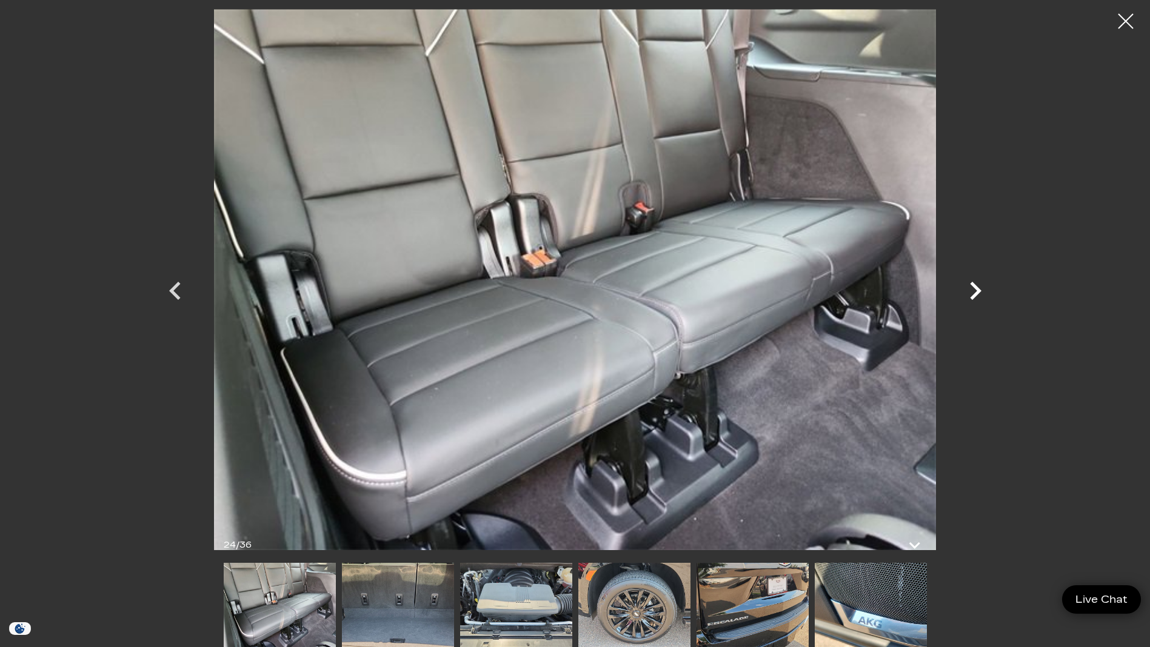
click at [975, 285] on icon "Next" at bounding box center [976, 291] width 12 height 18
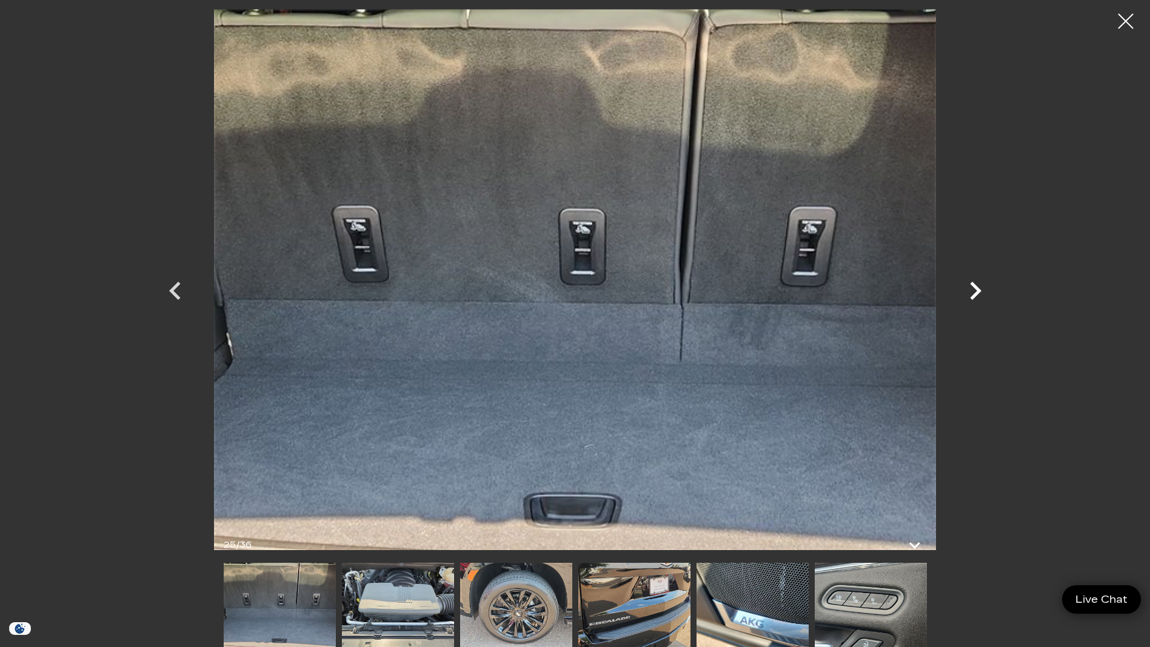
click at [975, 285] on icon "Next" at bounding box center [976, 291] width 12 height 18
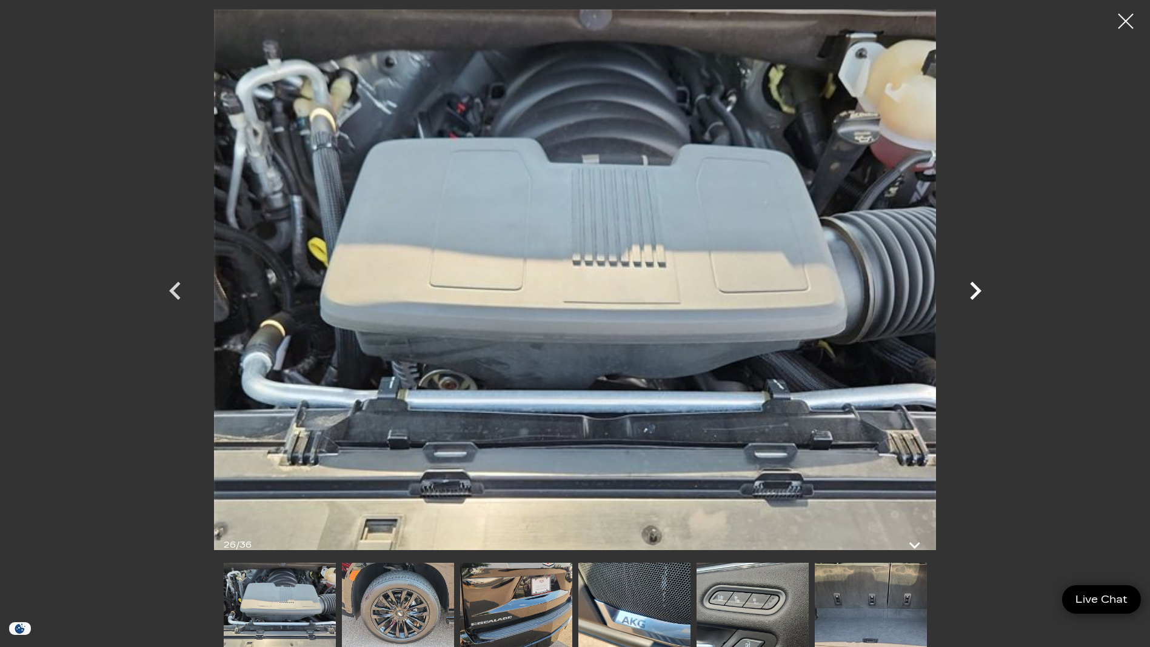
click at [973, 288] on icon "Next" at bounding box center [975, 291] width 36 height 36
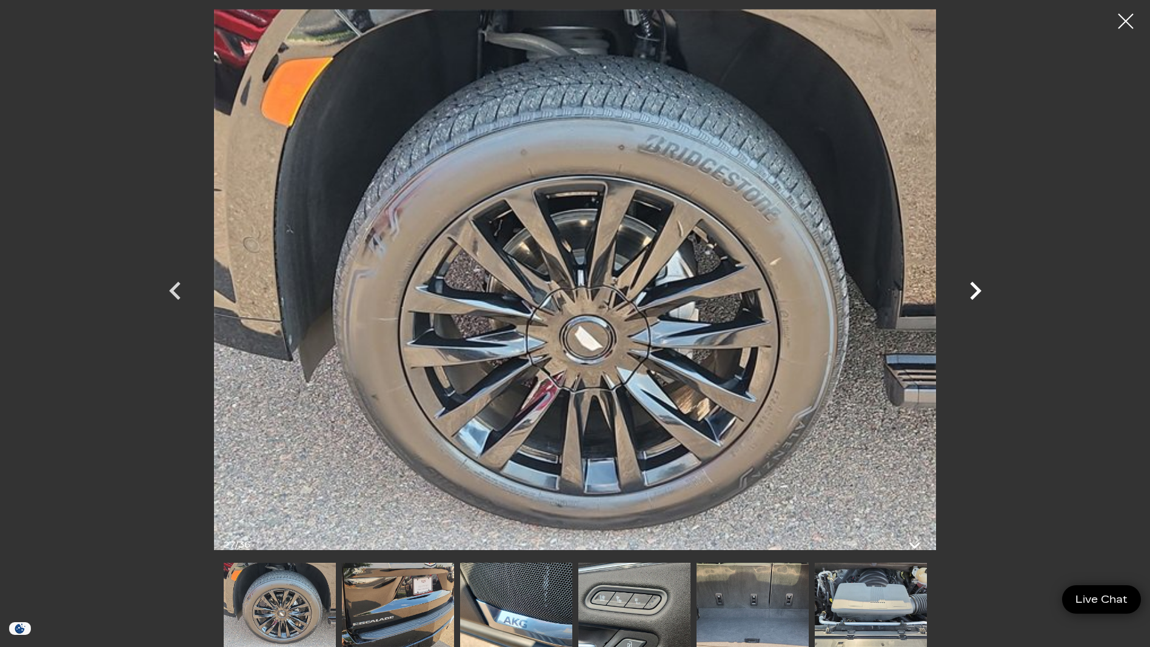
click at [972, 287] on icon "Next" at bounding box center [975, 291] width 36 height 36
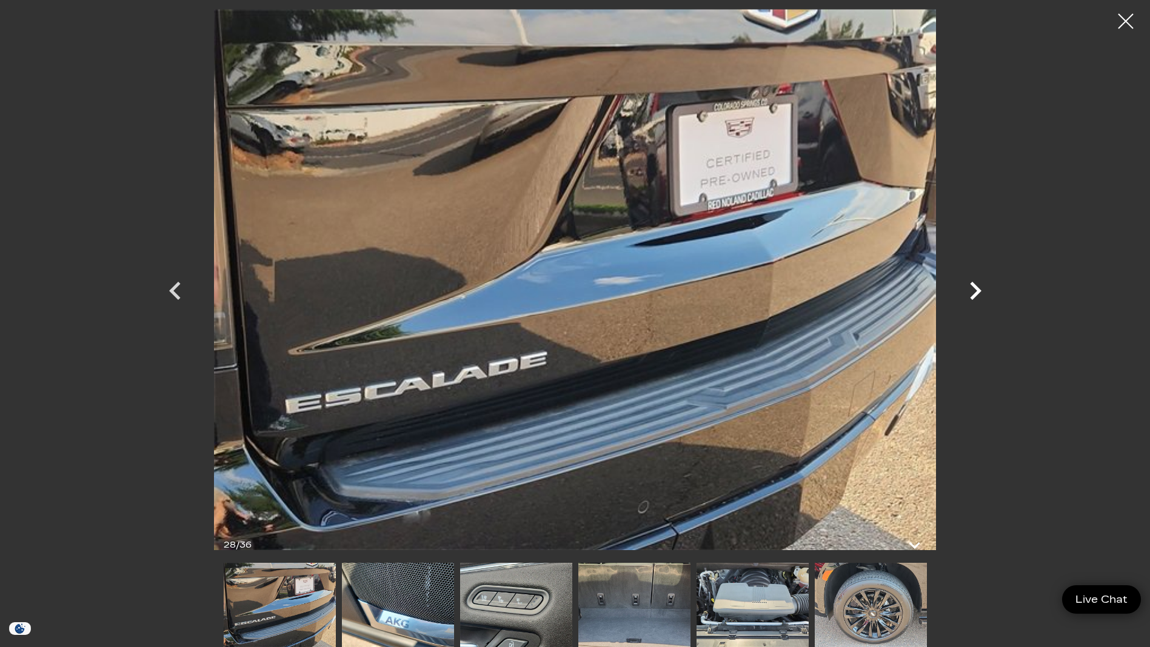
click at [972, 287] on icon "Next" at bounding box center [975, 291] width 36 height 36
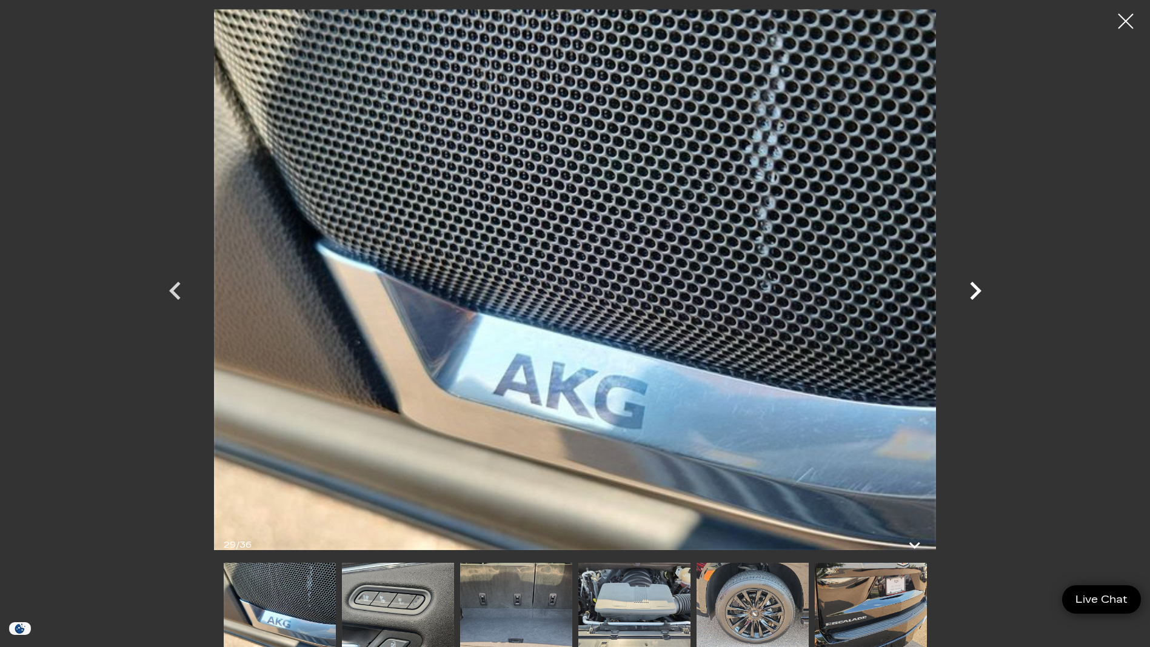
click at [972, 287] on icon "Next" at bounding box center [975, 291] width 36 height 36
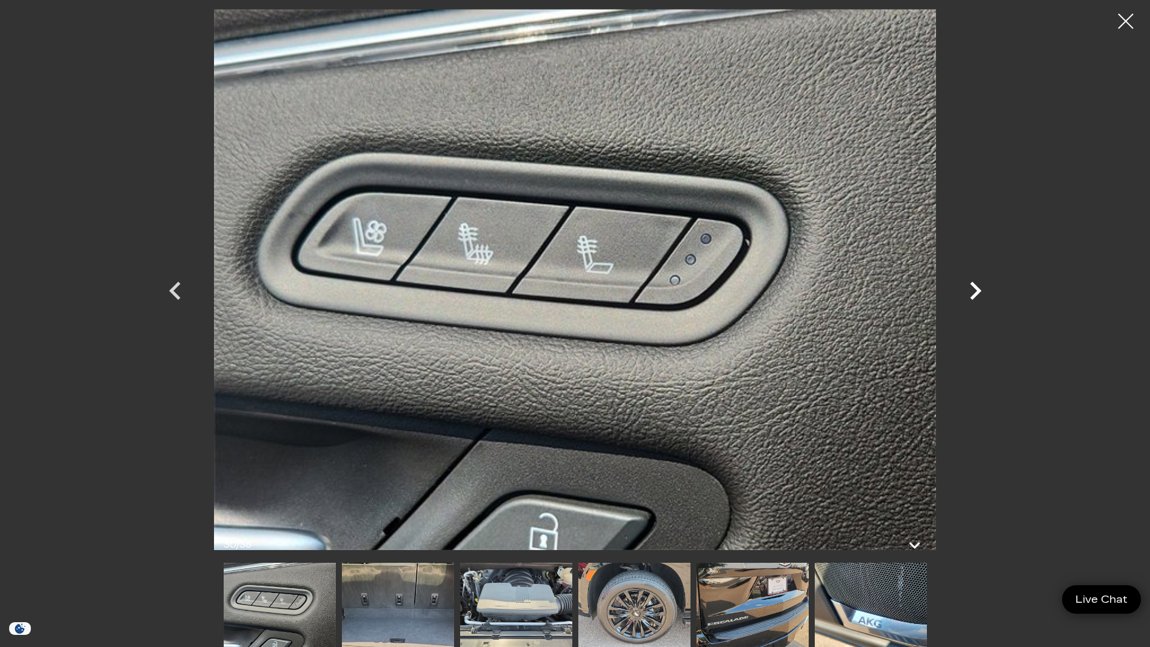
click at [972, 287] on icon "Next" at bounding box center [975, 291] width 36 height 36
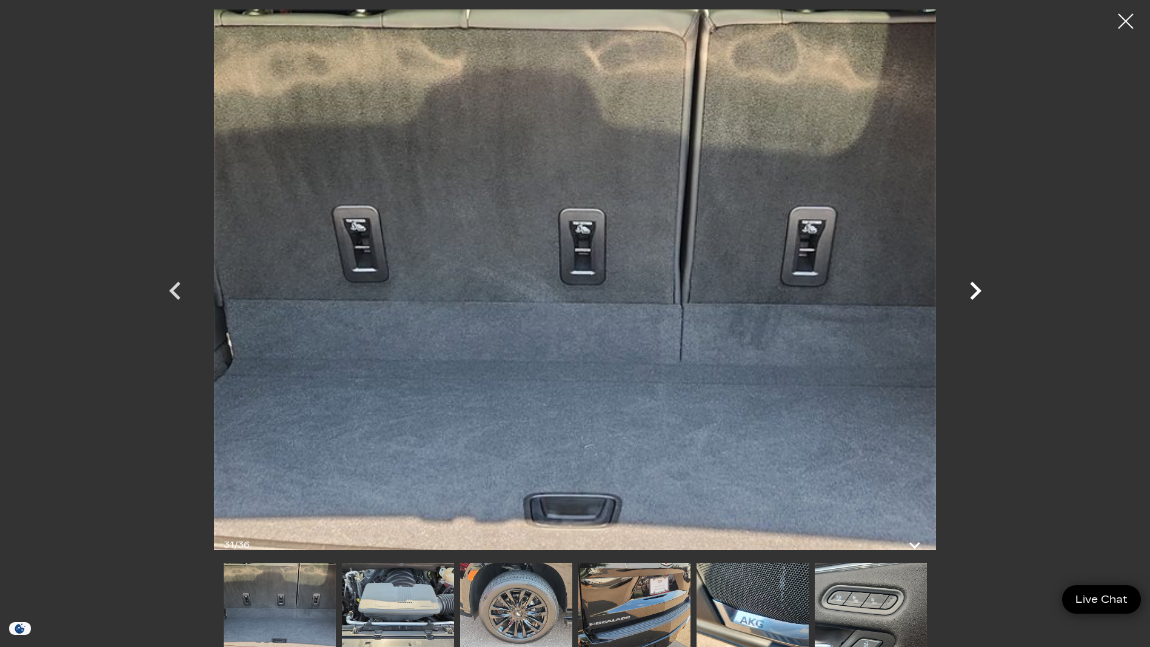
click at [972, 287] on icon "Next" at bounding box center [975, 291] width 36 height 36
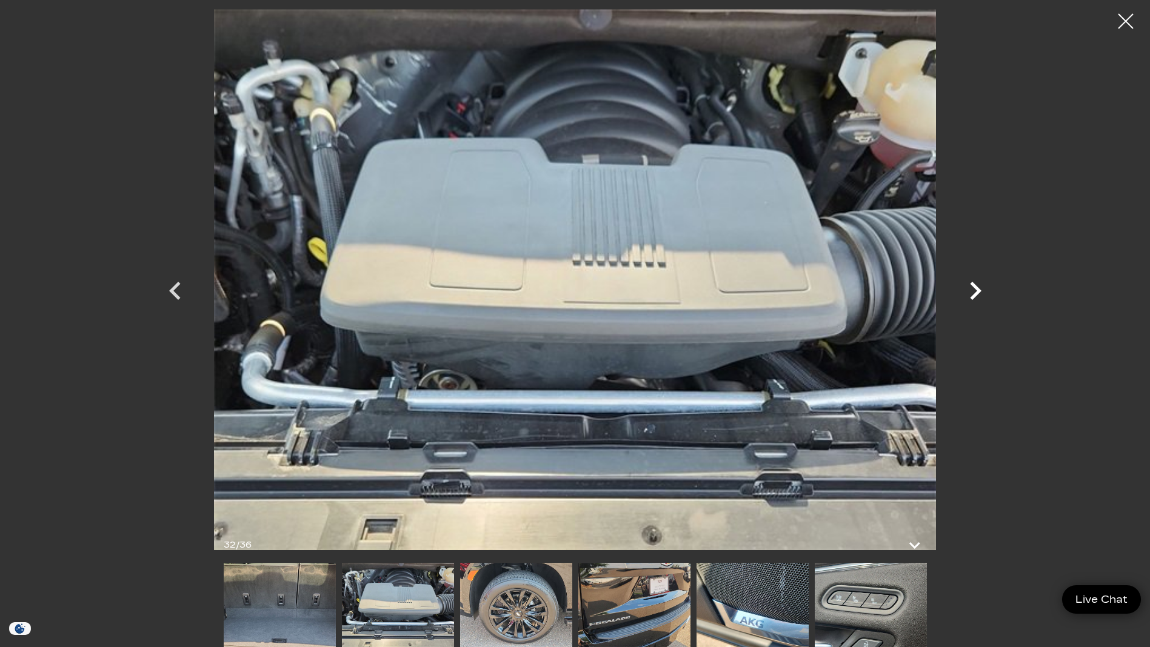
click at [973, 285] on icon "Next" at bounding box center [976, 291] width 12 height 18
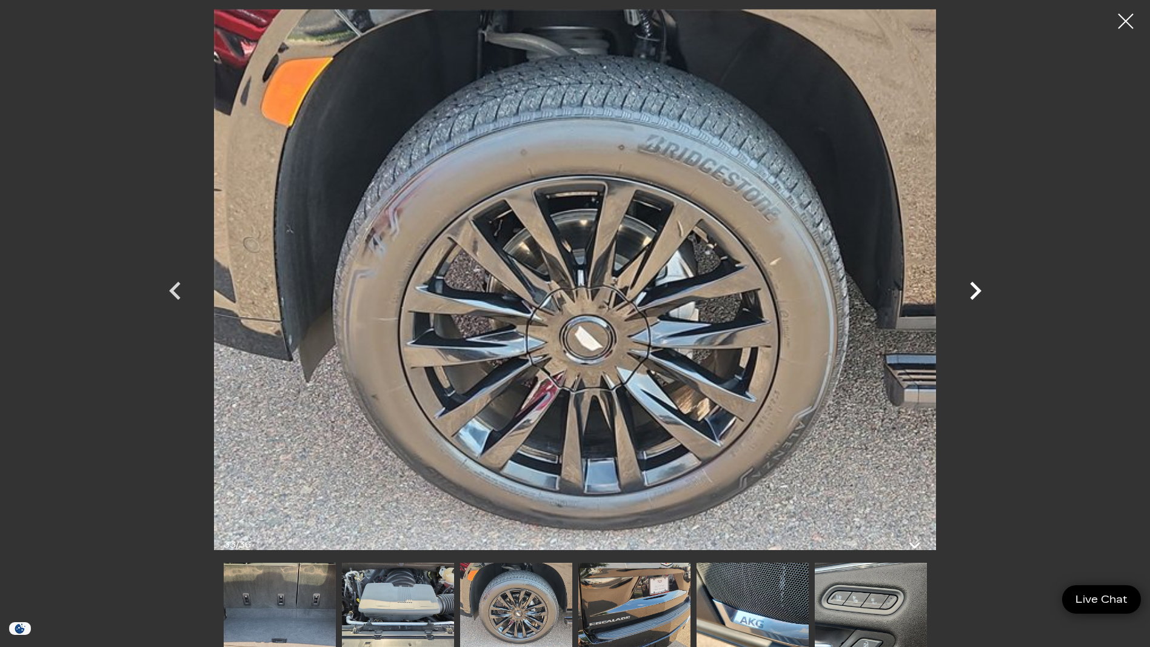
click at [973, 285] on icon "Next" at bounding box center [976, 291] width 12 height 18
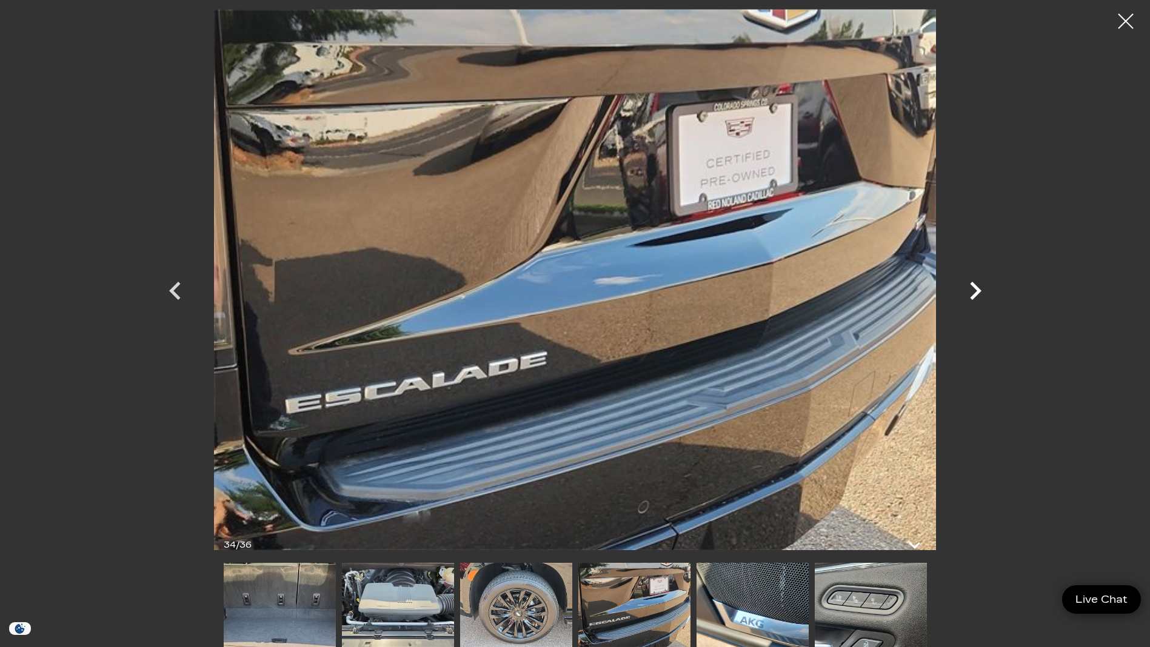
click at [973, 285] on icon "Next" at bounding box center [976, 291] width 12 height 18
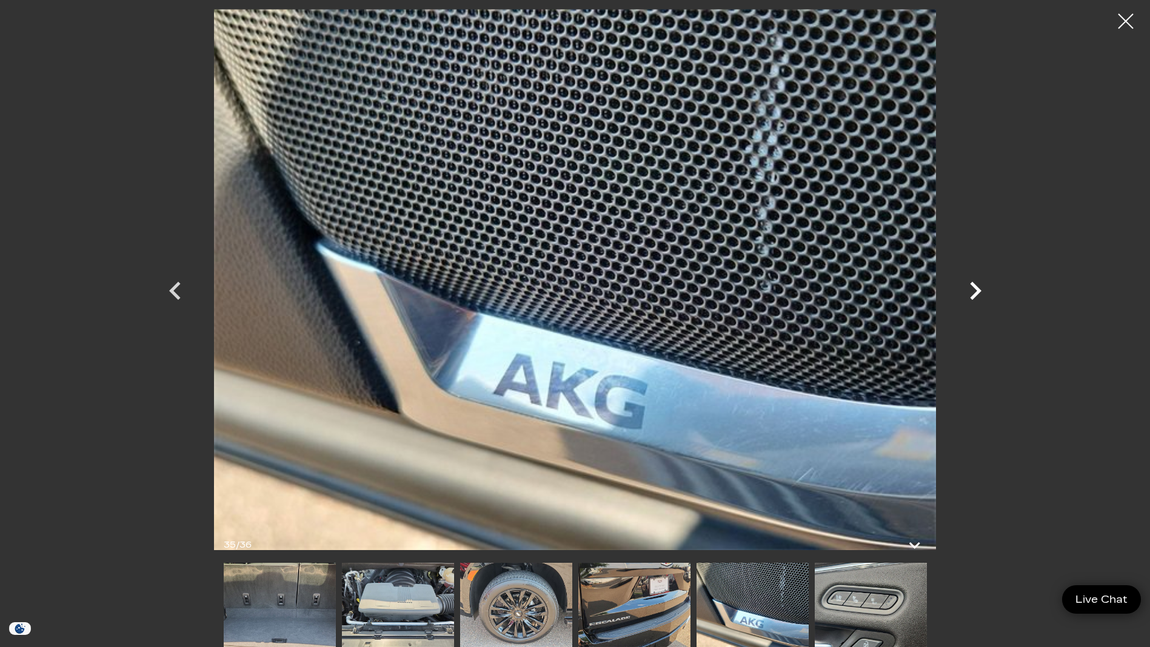
click at [973, 284] on icon "Next" at bounding box center [976, 291] width 12 height 18
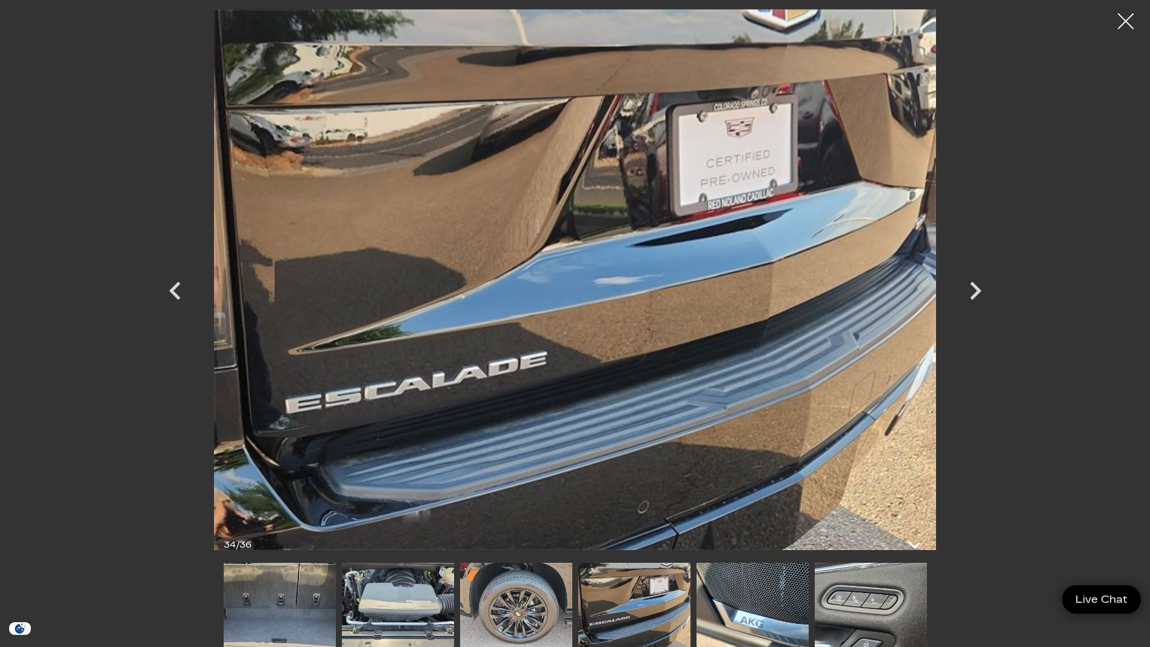
click at [1128, 21] on div at bounding box center [1126, 21] width 32 height 32
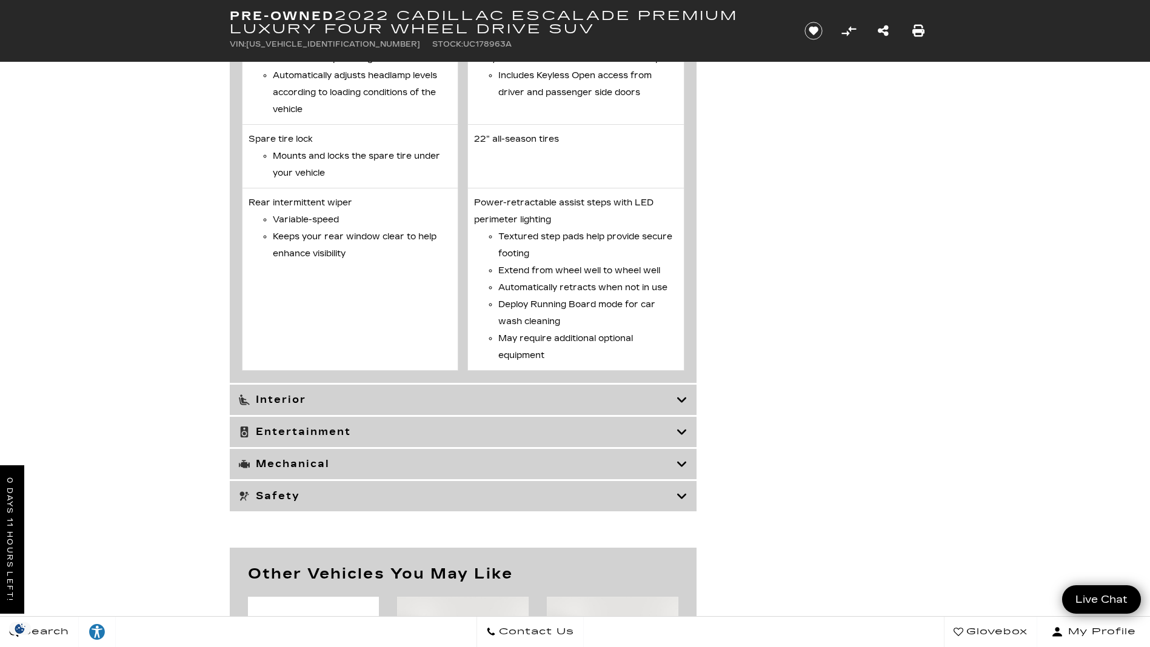
scroll to position [3151, 0]
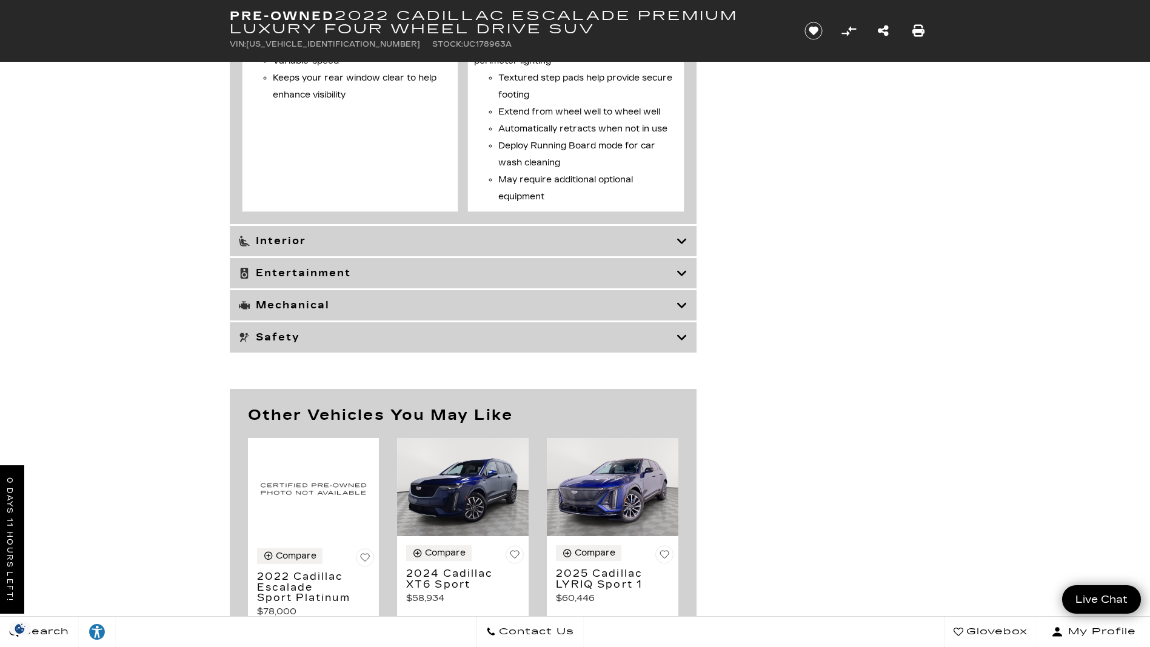
click at [676, 311] on icon at bounding box center [681, 305] width 11 height 12
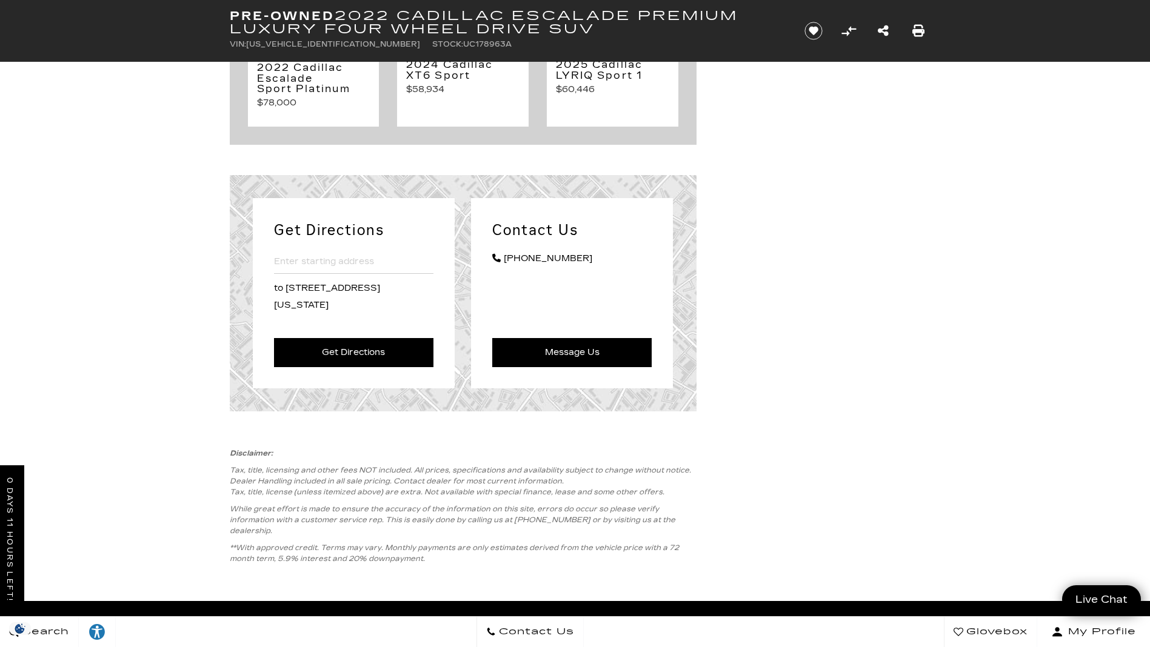
scroll to position [5151, 0]
